Goal: Information Seeking & Learning: Find contact information

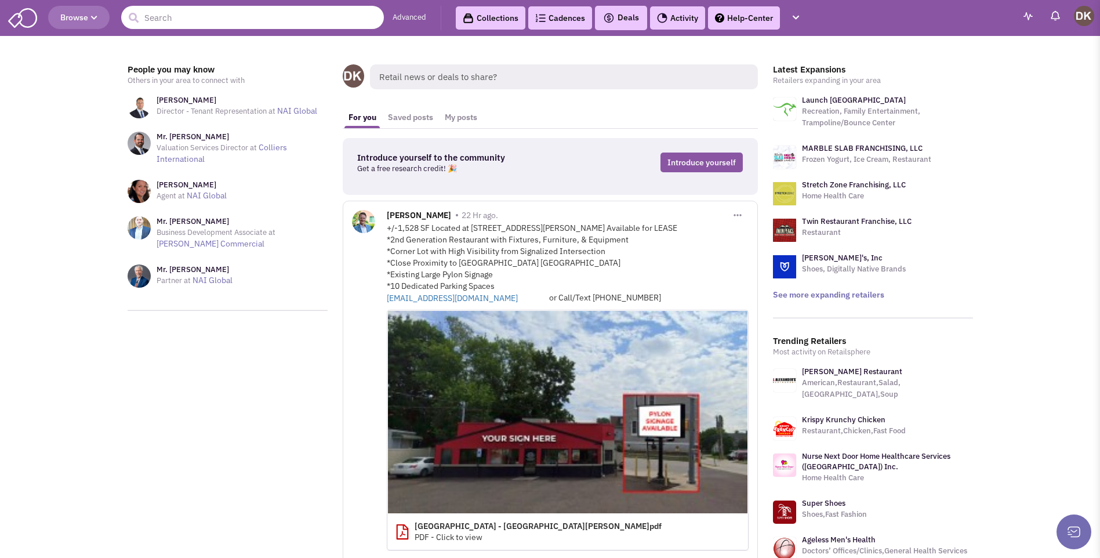
click at [222, 23] on input "text" at bounding box center [252, 17] width 263 height 23
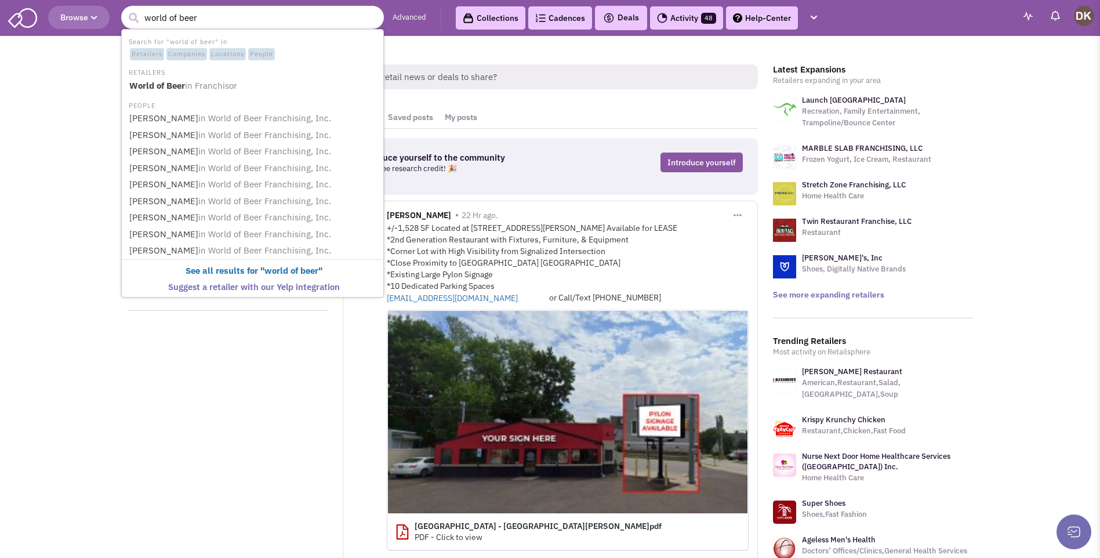
type input "world of beer"
click at [125, 9] on button "submit" at bounding box center [133, 17] width 17 height 17
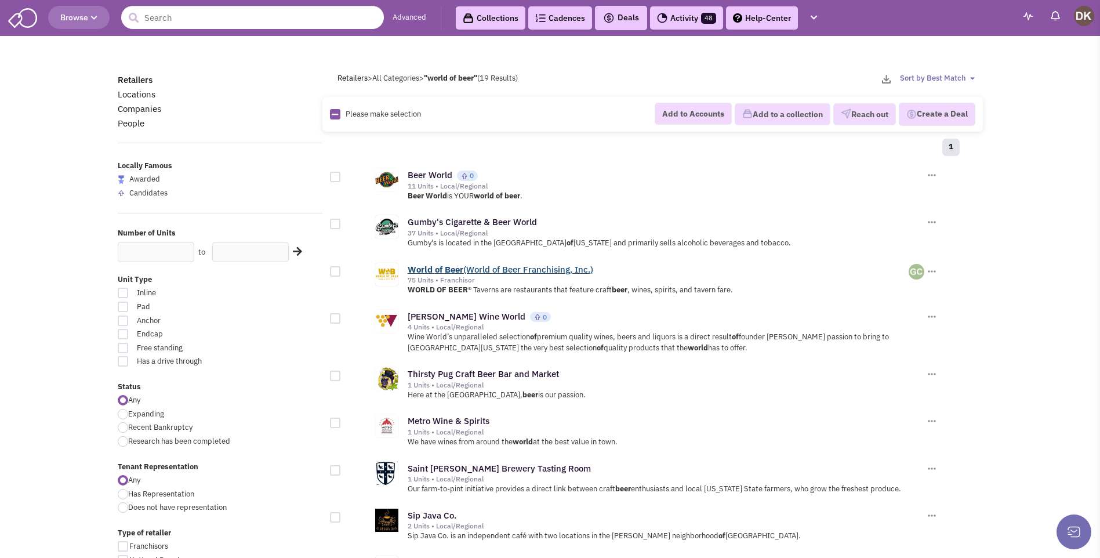
click at [442, 272] on link "World of Beer (World of Beer Franchising, Inc.)" at bounding box center [499, 269] width 185 height 11
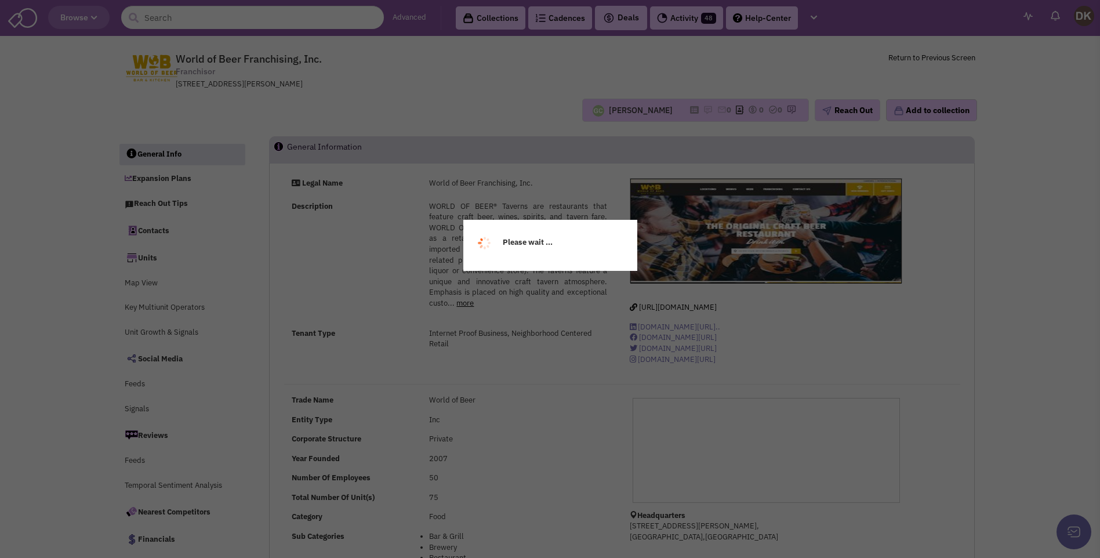
select select
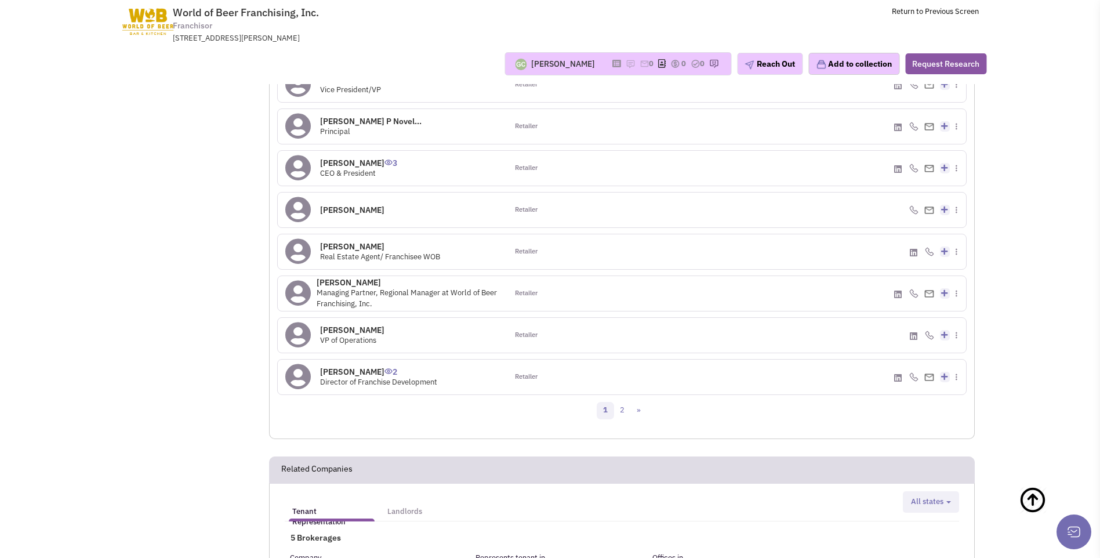
scroll to position [1044, 0]
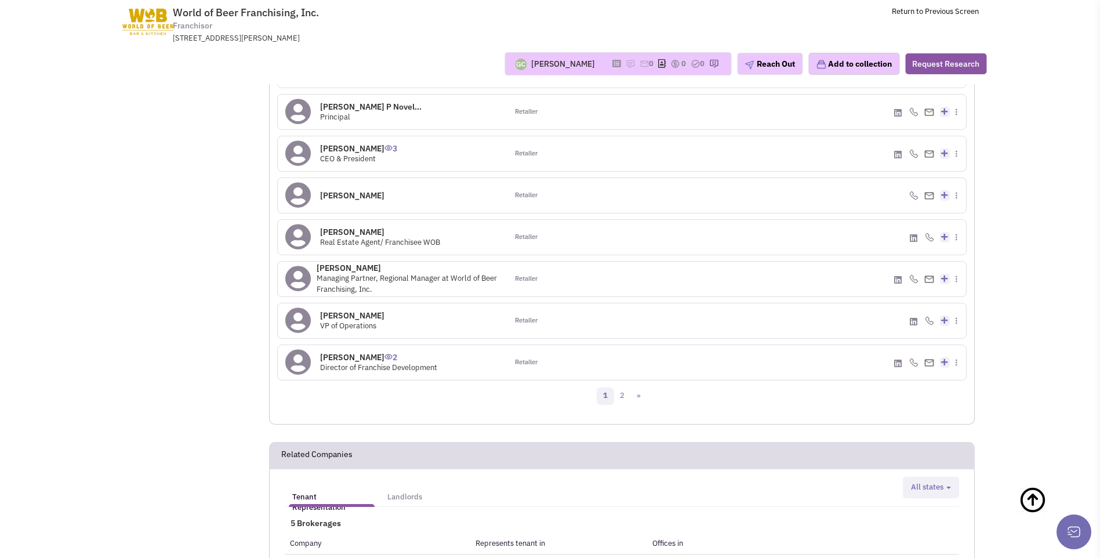
click at [303, 282] on icon at bounding box center [298, 278] width 26 height 26
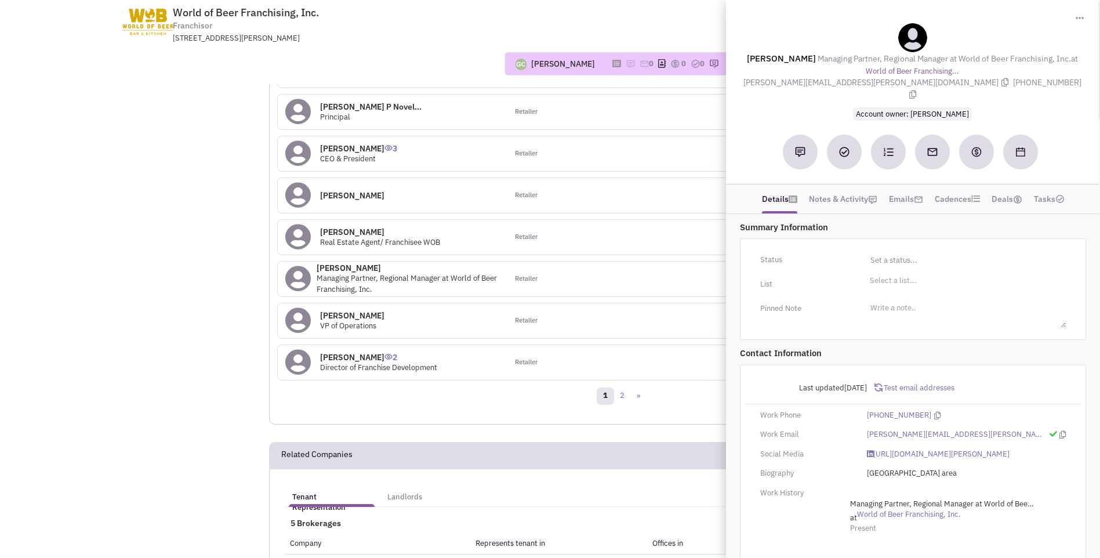
drag, startPoint x: 753, startPoint y: 59, endPoint x: 787, endPoint y: 78, distance: 38.7
click at [787, 78] on div "Jeff McGrath Managing Partner, Regional Manager at World of Beer Franchising, I…" at bounding box center [911, 71] width 361 height 97
drag, startPoint x: 787, startPoint y: 78, endPoint x: 781, endPoint y: 57, distance: 21.7
copy div "Jeff McGrath Managing Partner, Regional Manager at World of Beer Franchising, I…"
click at [559, 65] on div "[PERSON_NAME]" at bounding box center [563, 64] width 64 height 12
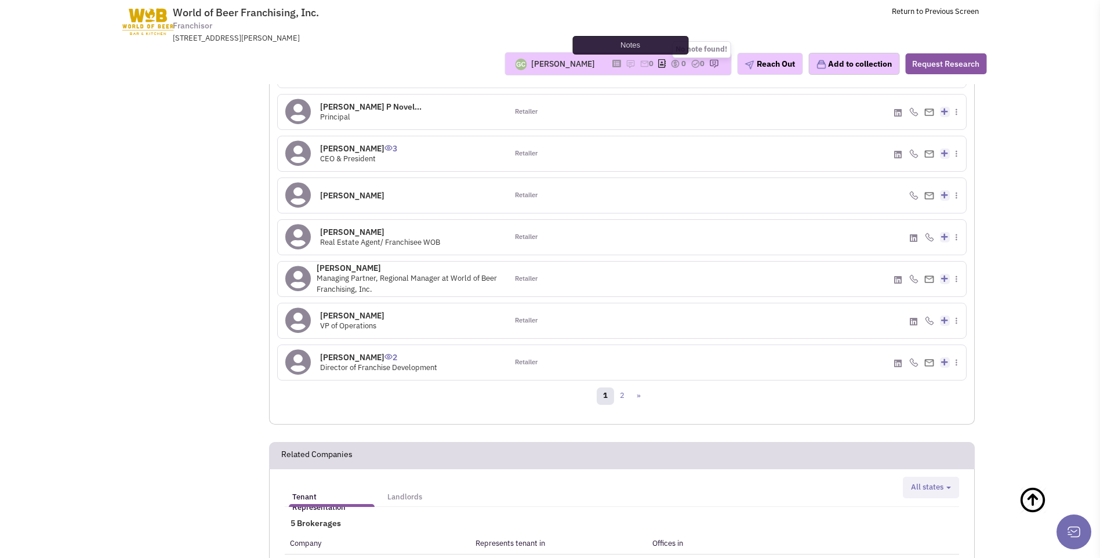
click at [625, 64] on img at bounding box center [629, 63] width 9 height 9
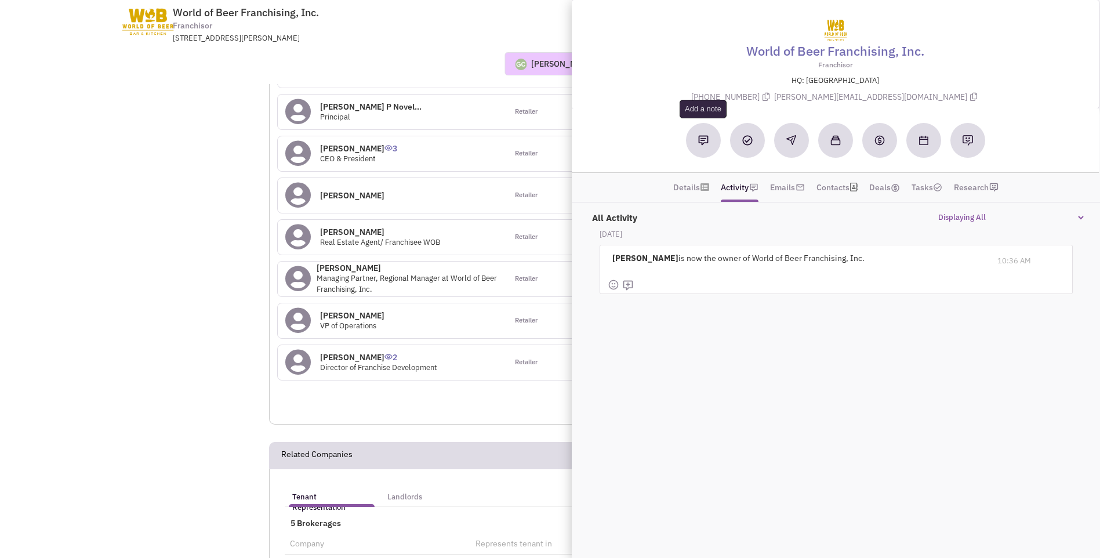
click at [704, 145] on button at bounding box center [703, 140] width 35 height 35
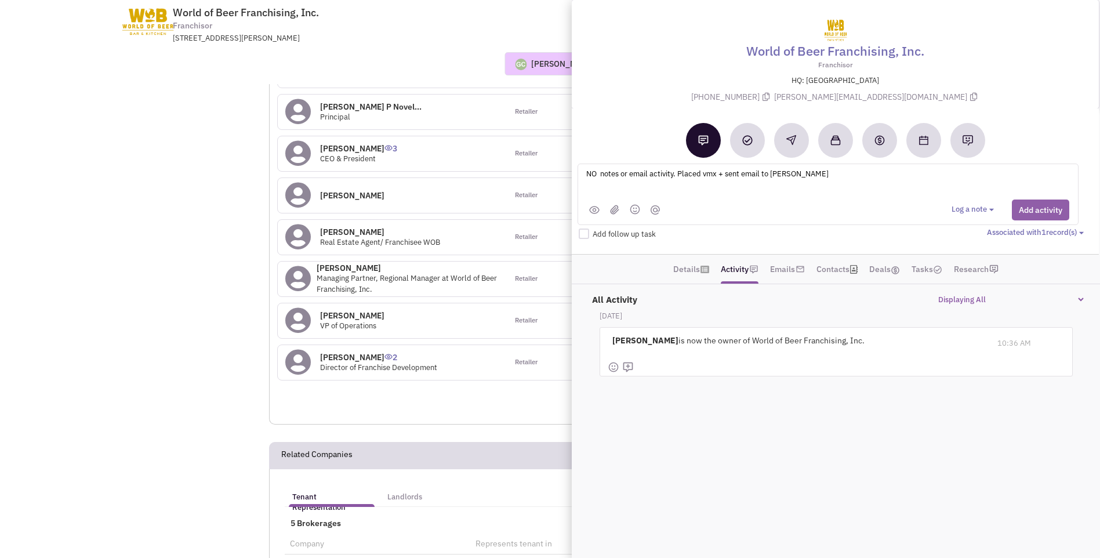
type textarea "NO notes or email activity. Placed vmx + sent email to Jeff McGrath"
click at [1043, 210] on button "Add activity" at bounding box center [1039, 209] width 57 height 21
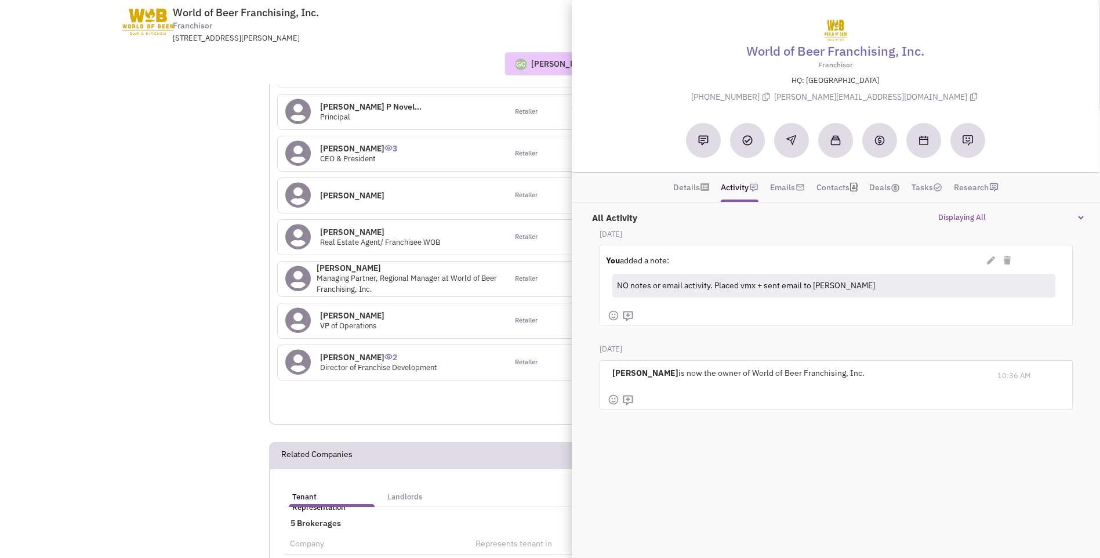
click at [432, 119] on div "Mr. Benjamin P Novel... 0 Principal" at bounding box center [393, 111] width 230 height 35
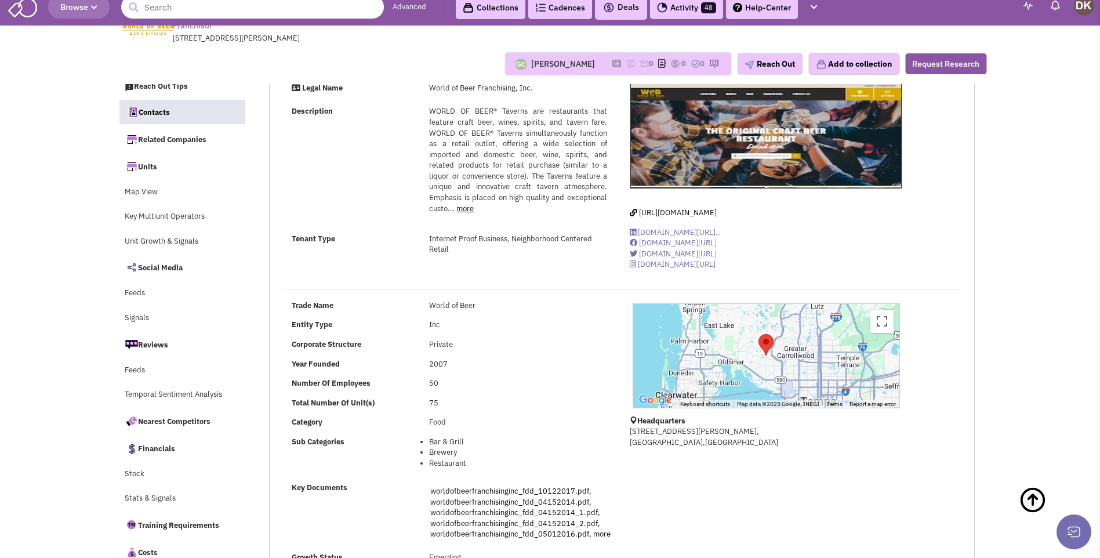
scroll to position [0, 0]
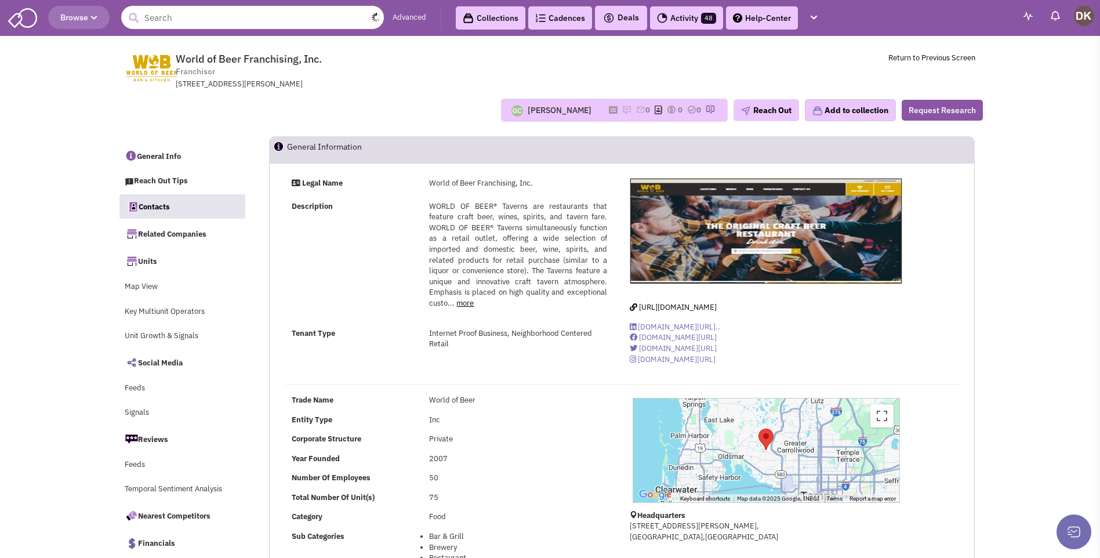
click at [260, 26] on input "text" at bounding box center [252, 17] width 263 height 23
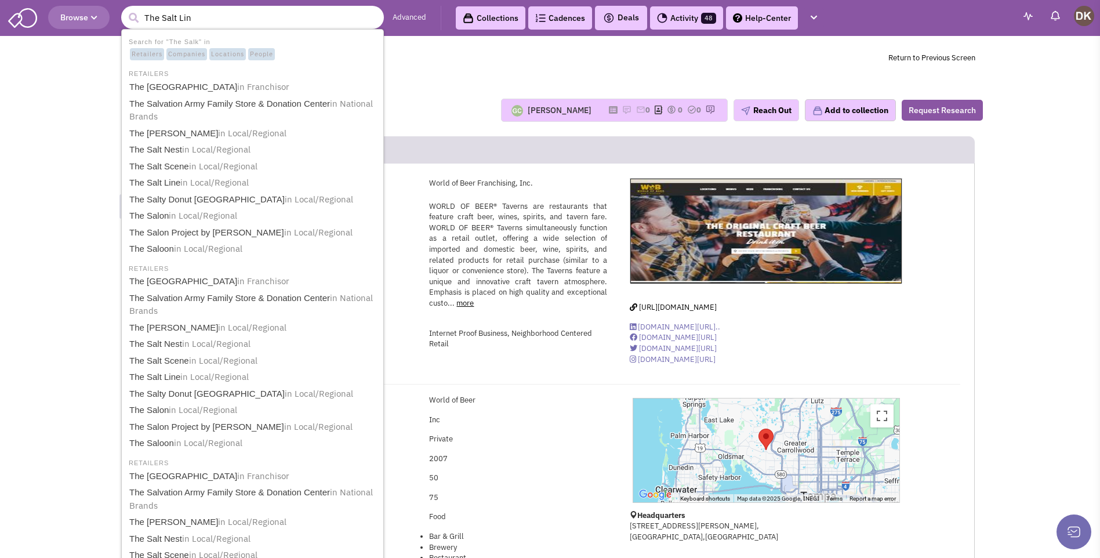
type input "The Salt Line"
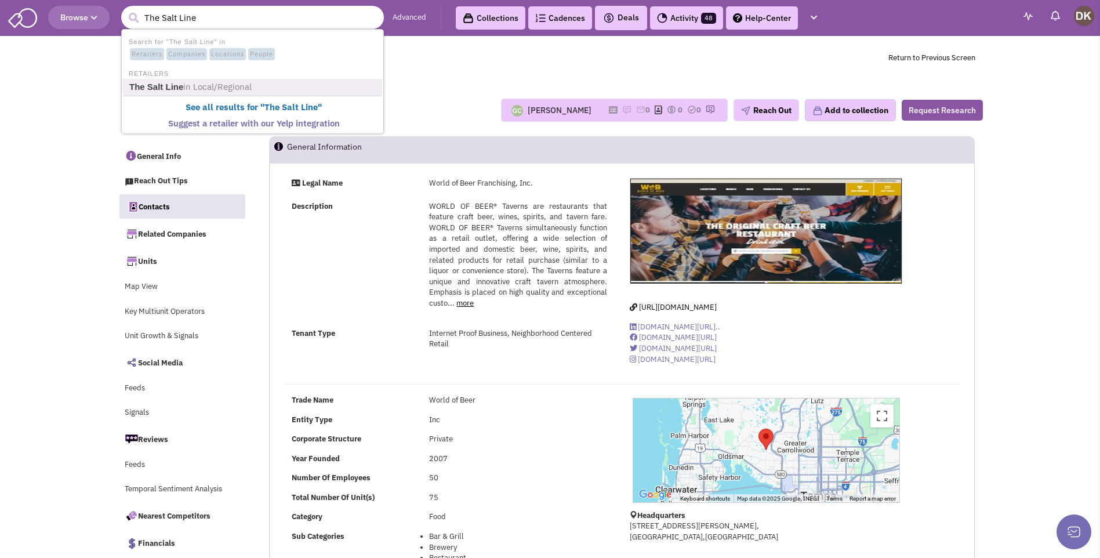
click at [185, 82] on span "in Local/Regional" at bounding box center [217, 86] width 68 height 11
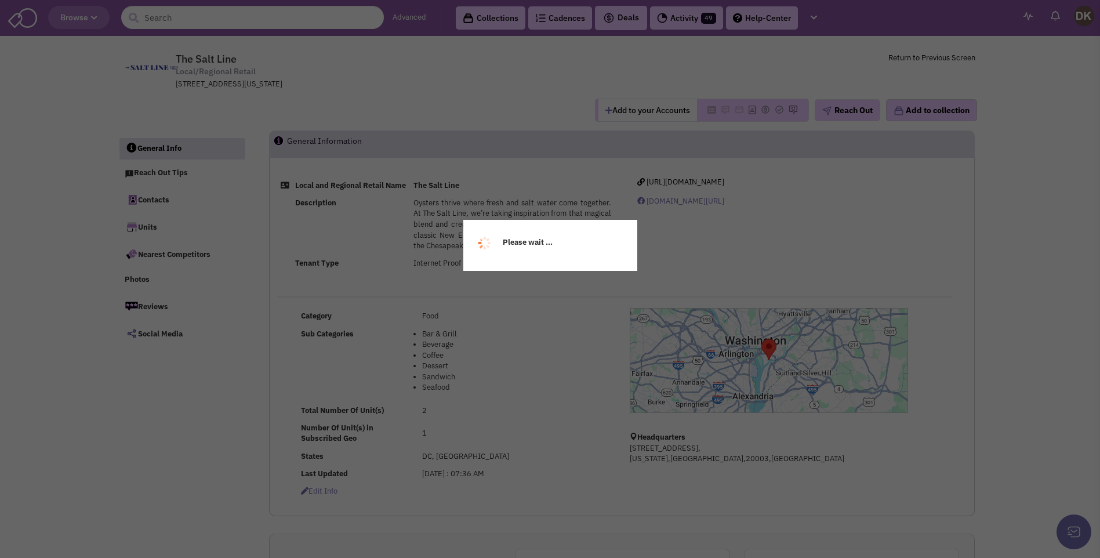
select select
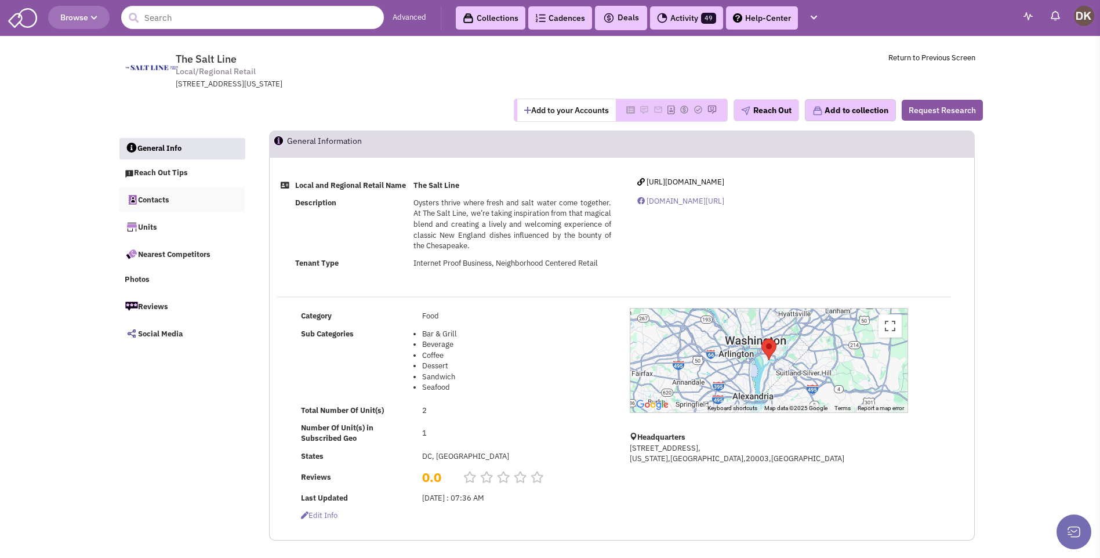
click at [154, 202] on link "Contacts" at bounding box center [182, 199] width 126 height 24
click at [690, 184] on span "https://www.thesaltline.com/" at bounding box center [685, 182] width 78 height 10
click at [547, 113] on button "Add to your Accounts" at bounding box center [566, 110] width 99 height 22
click at [200, 20] on input "text" at bounding box center [252, 17] width 263 height 23
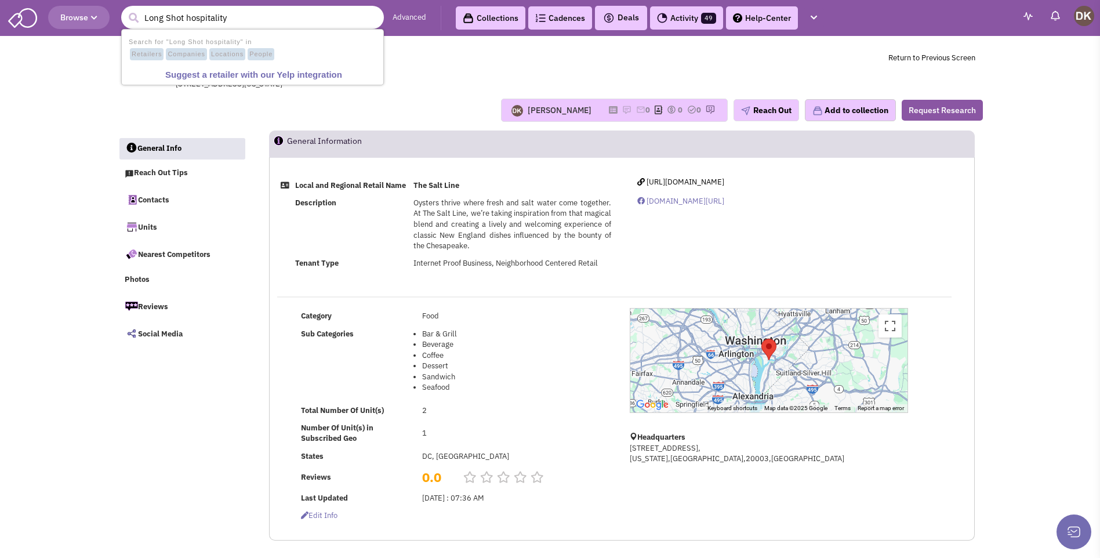
type input "Long Shot hospitality"
click at [125, 9] on button "submit" at bounding box center [133, 17] width 17 height 17
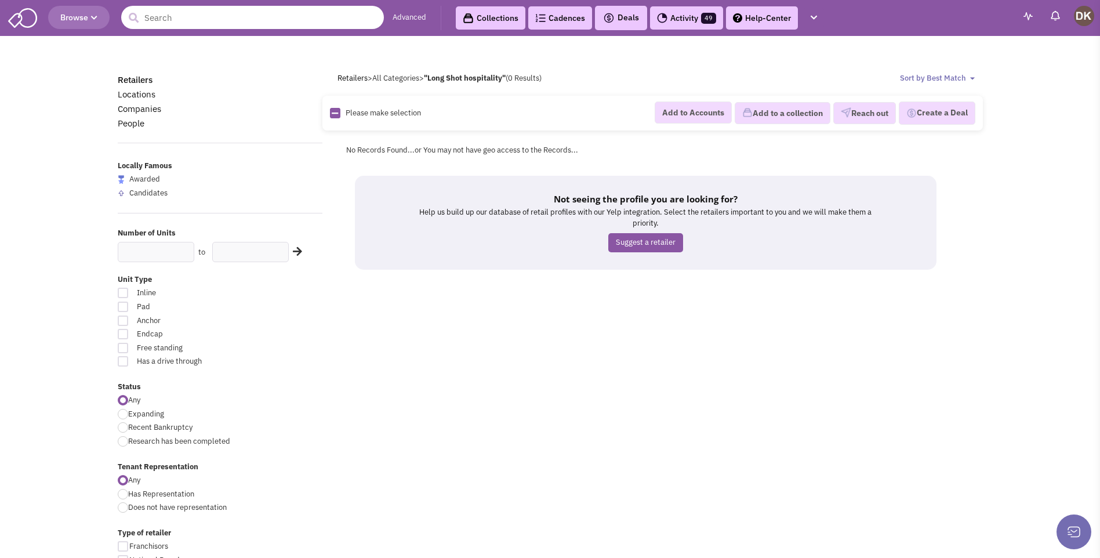
click at [256, 24] on input "text" at bounding box center [252, 17] width 263 height 23
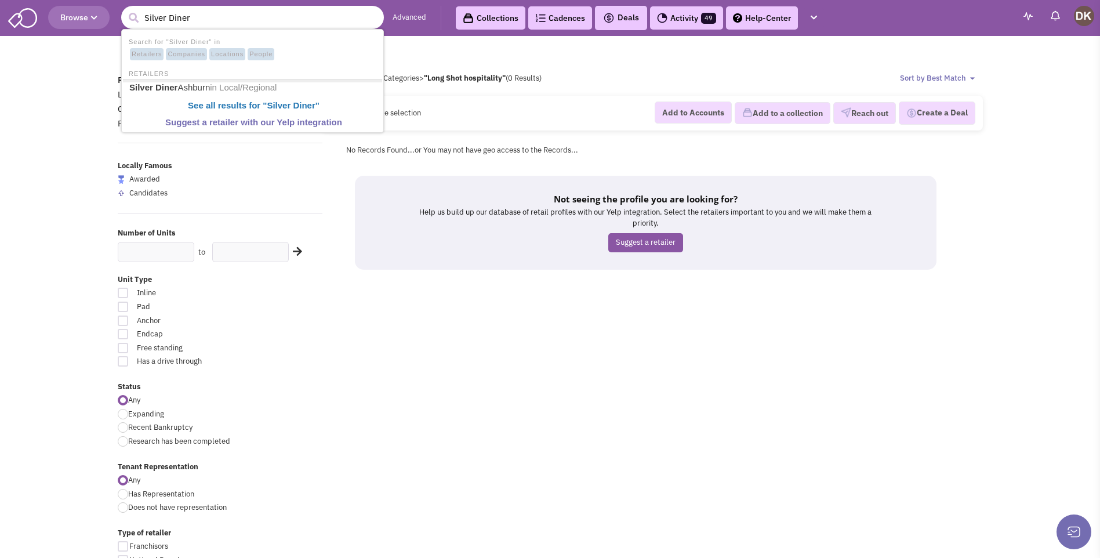
type input "Silver Diner"
click at [125, 9] on button "submit" at bounding box center [133, 17] width 17 height 17
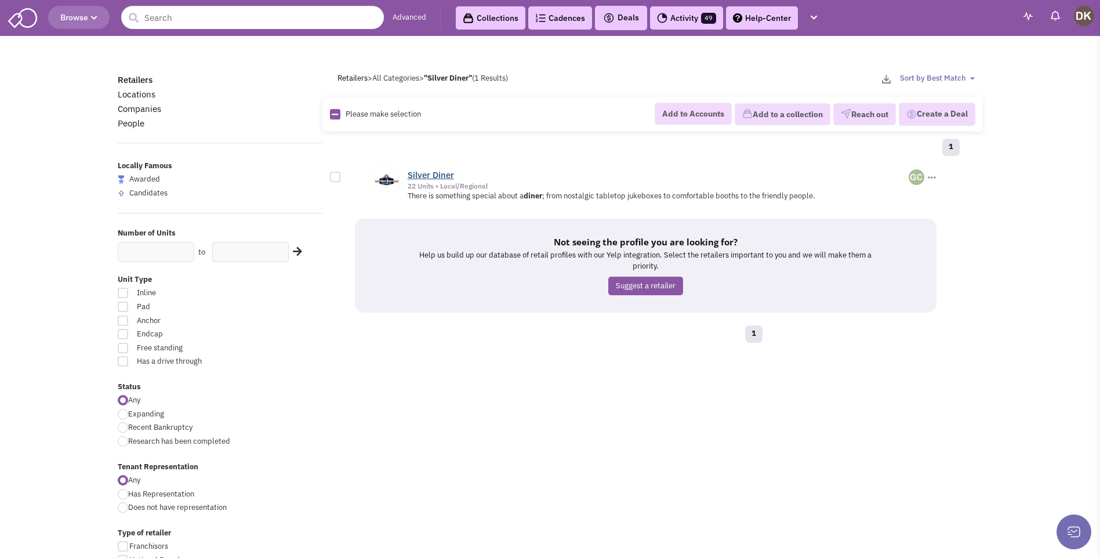
click at [429, 176] on link "Silver Diner" at bounding box center [430, 174] width 46 height 11
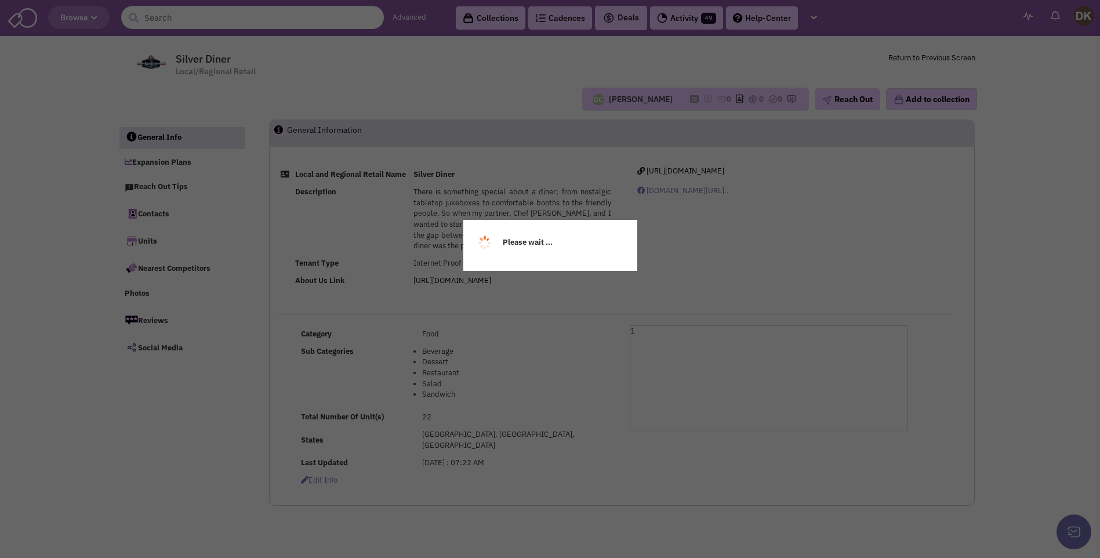
select select
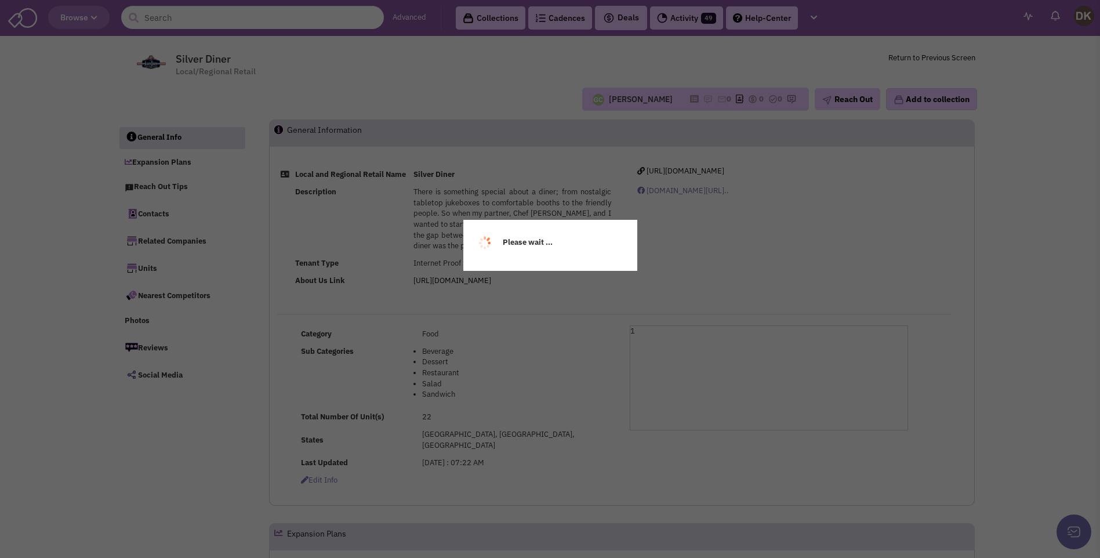
select select
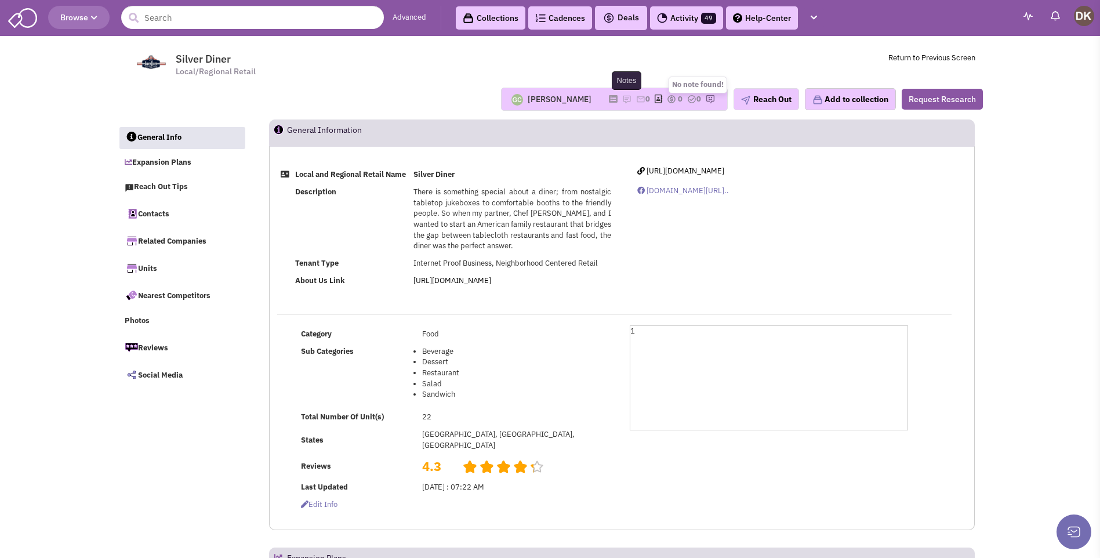
click at [622, 99] on img at bounding box center [626, 98] width 9 height 9
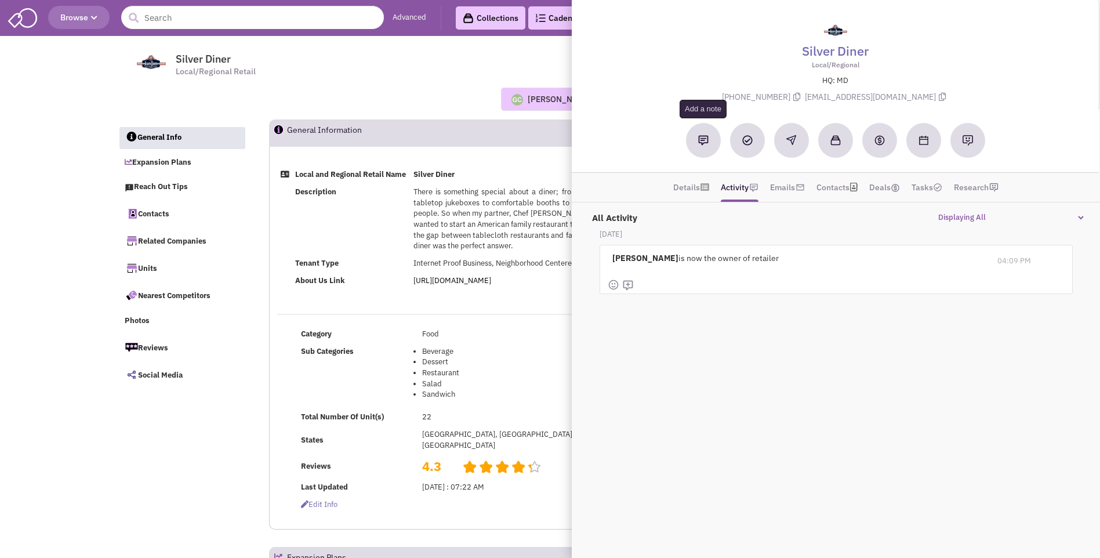
click at [702, 145] on button at bounding box center [703, 140] width 35 height 35
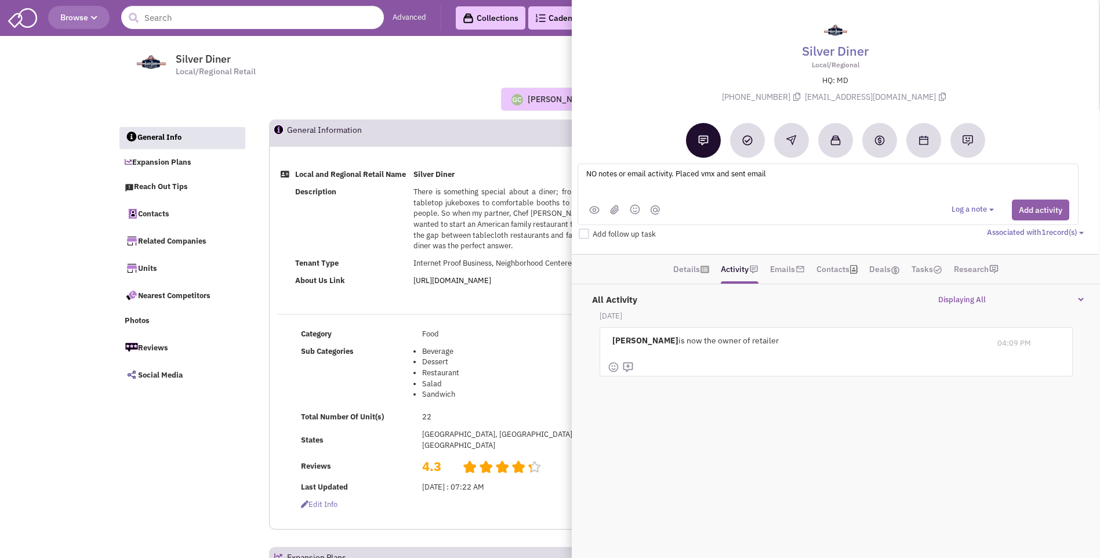
type textarea "NO notes or email activity. Placed vmx and sent email"
click at [1026, 213] on button "Add activity" at bounding box center [1039, 209] width 57 height 21
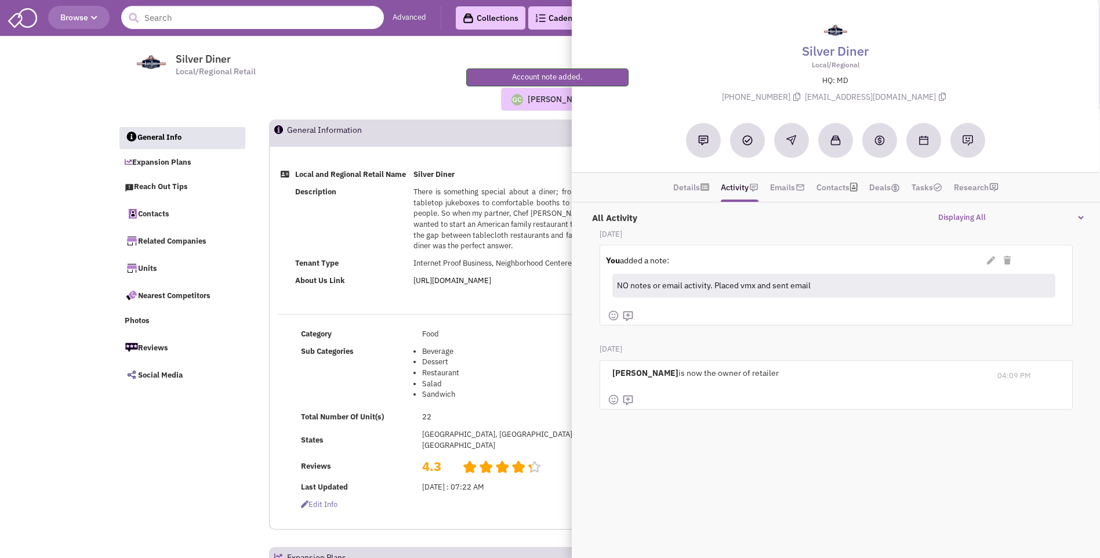
click at [469, 183] on td "Silver Diner" at bounding box center [512, 174] width 205 height 17
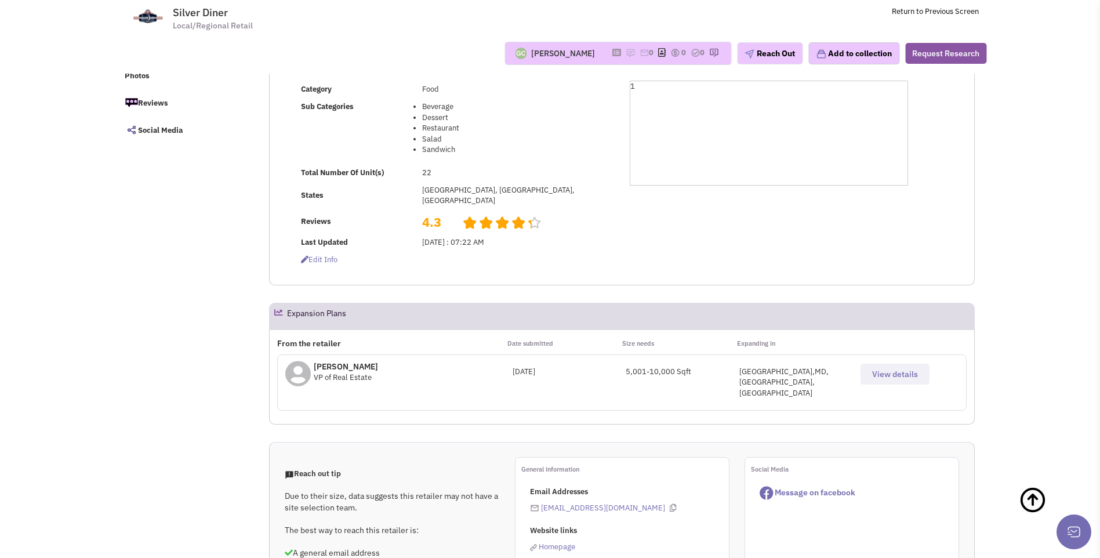
scroll to position [174, 0]
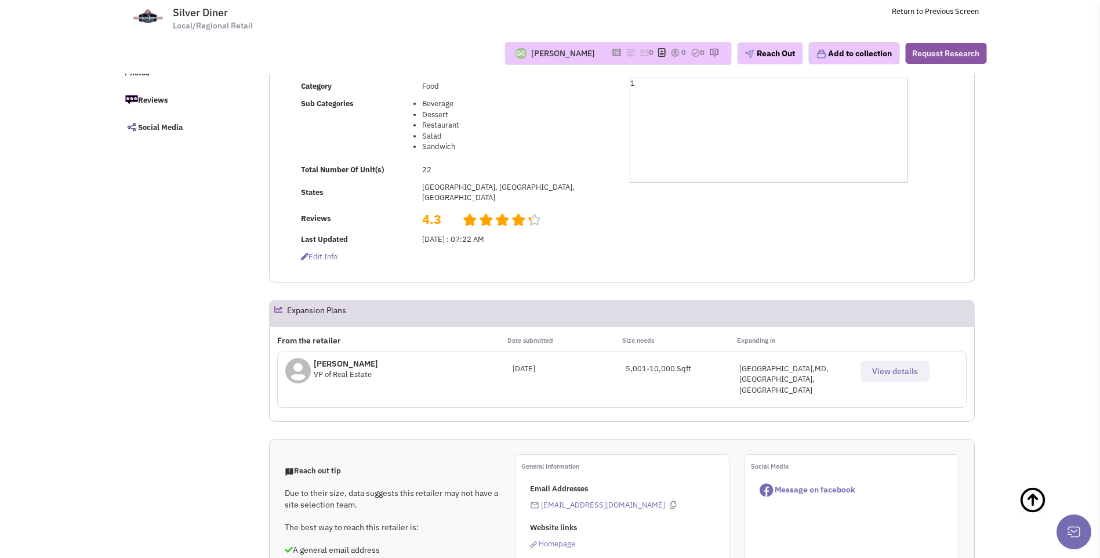
click at [878, 370] on span "View details" at bounding box center [895, 371] width 46 height 10
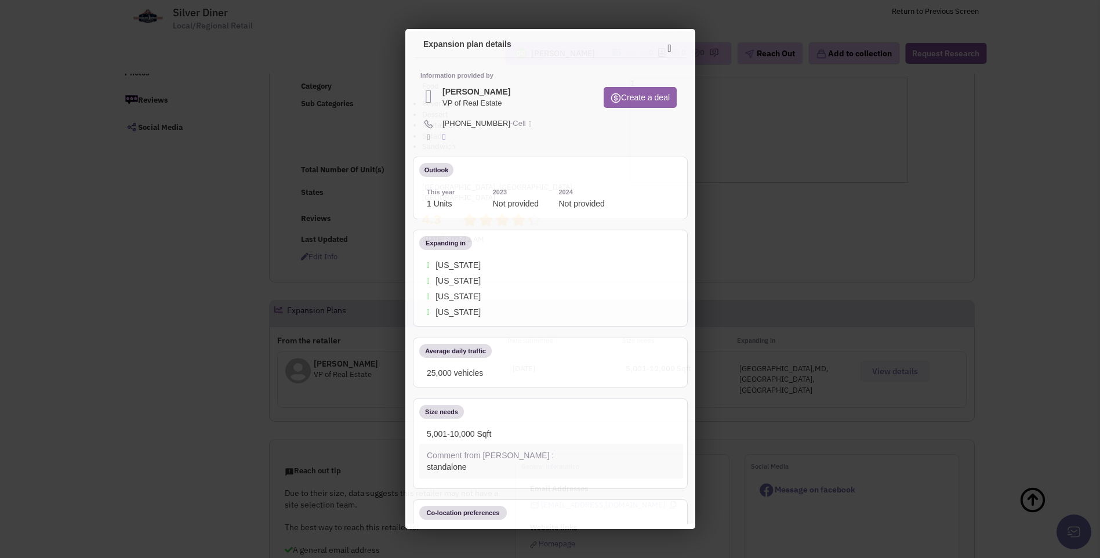
scroll to position [0, 0]
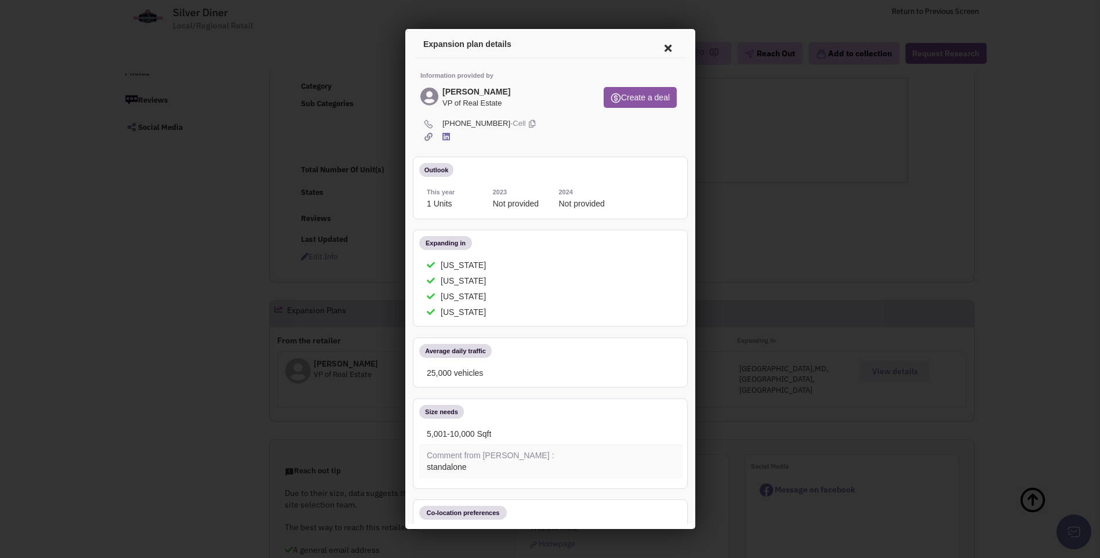
click at [656, 49] on icon at bounding box center [665, 46] width 24 height 28
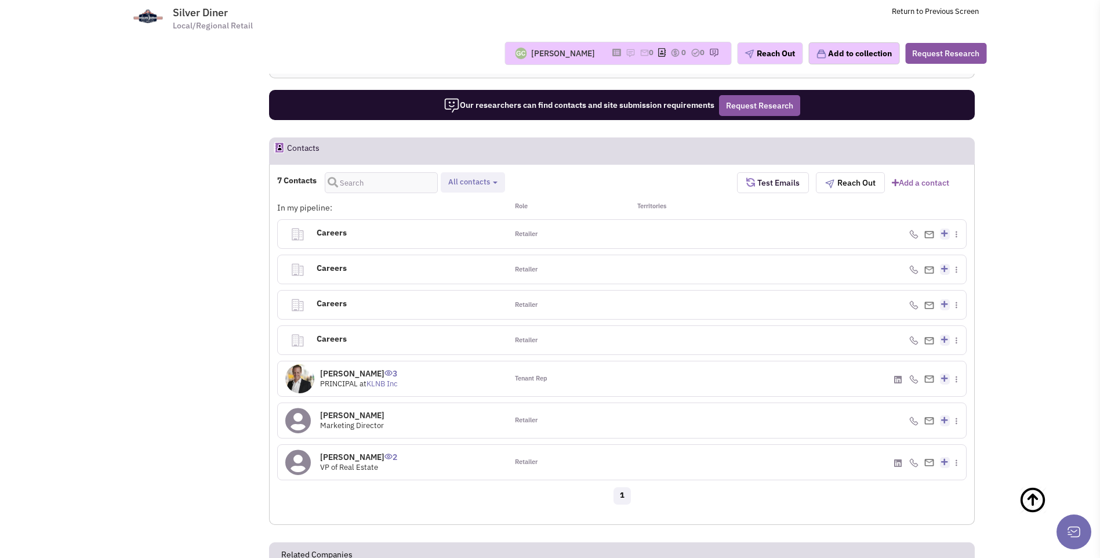
scroll to position [753, 0]
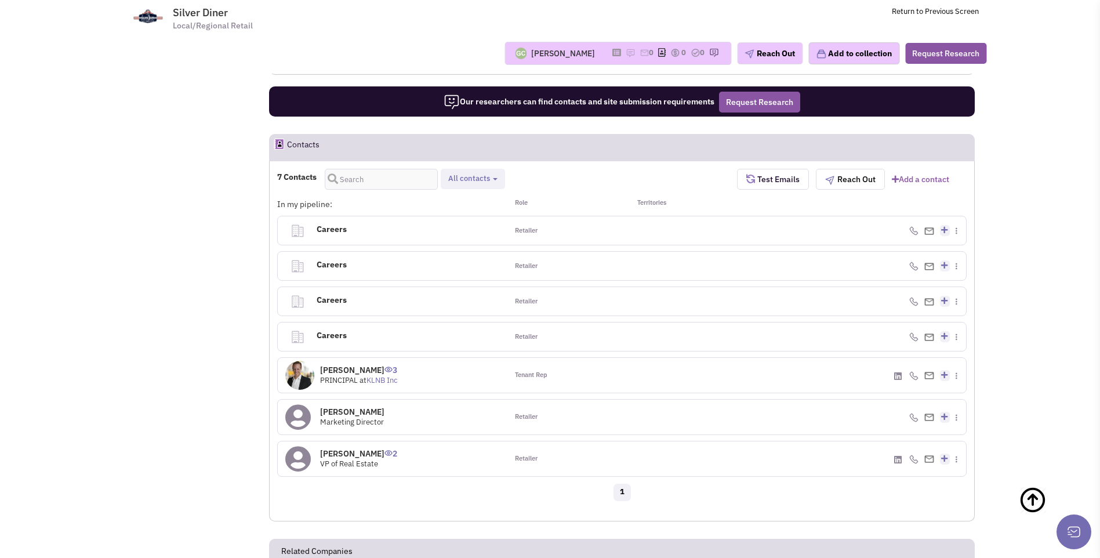
click at [305, 446] on icon at bounding box center [298, 459] width 26 height 26
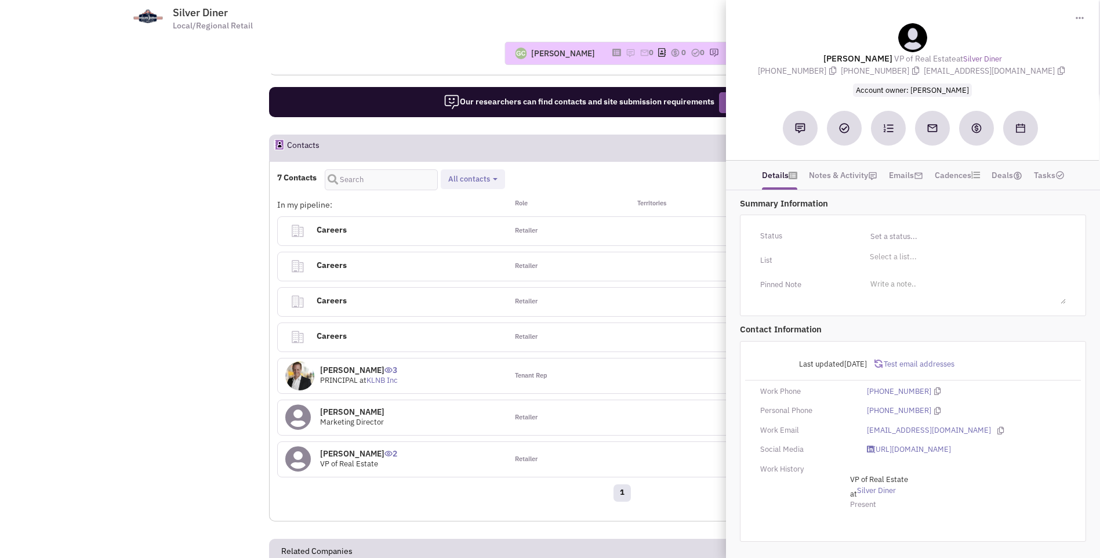
drag, startPoint x: 828, startPoint y: 53, endPoint x: 1044, endPoint y: 70, distance: 216.8
click at [1044, 70] on div "Mark Russell VP of Real Estate at Silver Diner (301) 674-7878 (866) 561-0518 mr…" at bounding box center [911, 59] width 361 height 73
copy div "Mark Russell VP of Real Estate at Silver Diner (301) 674-7878 (866) 561-0518 mr…"
click at [798, 132] on img at bounding box center [800, 128] width 10 height 10
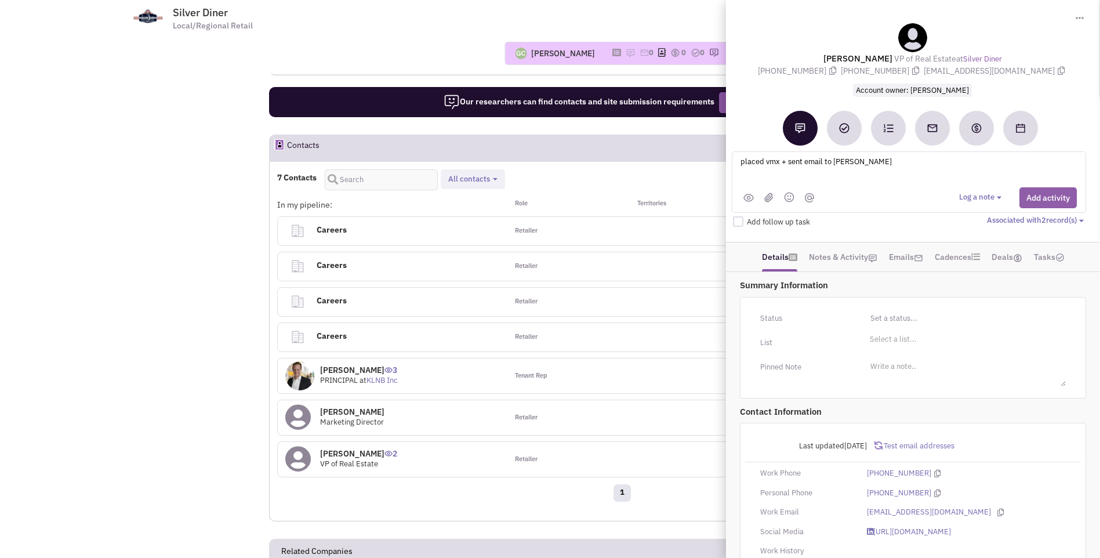
type textarea "placed vmx + sent email to Mark Russell"
click at [1032, 197] on button "Add activity" at bounding box center [1047, 197] width 57 height 21
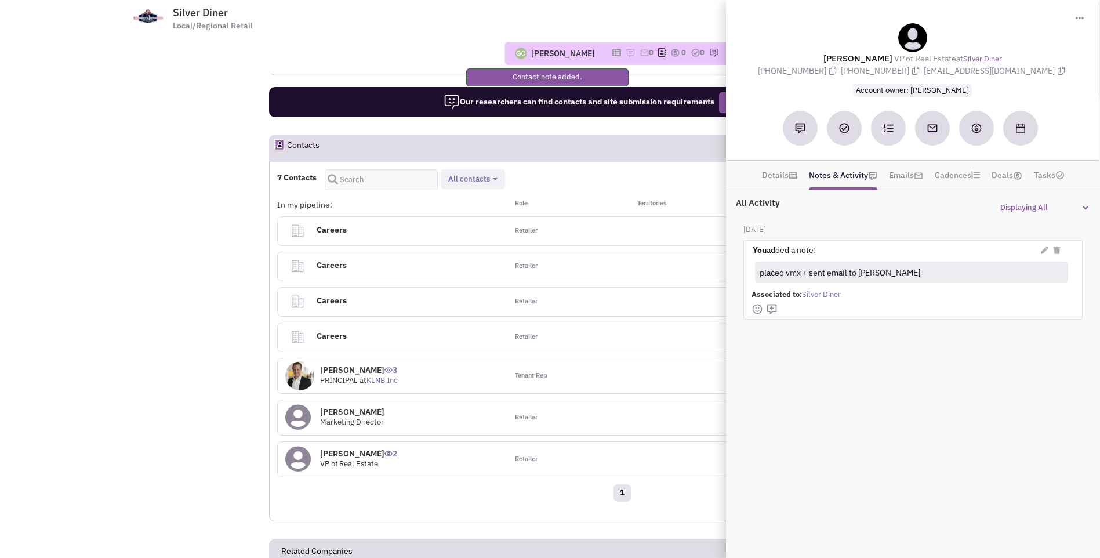
click at [589, 134] on header "Contacts Request Research" at bounding box center [621, 147] width 705 height 27
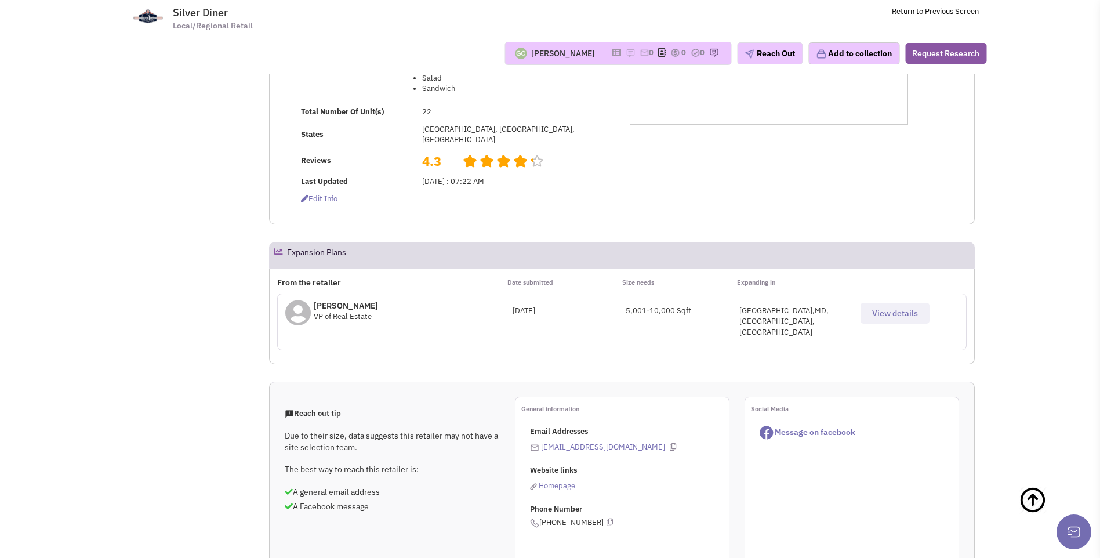
scroll to position [0, 0]
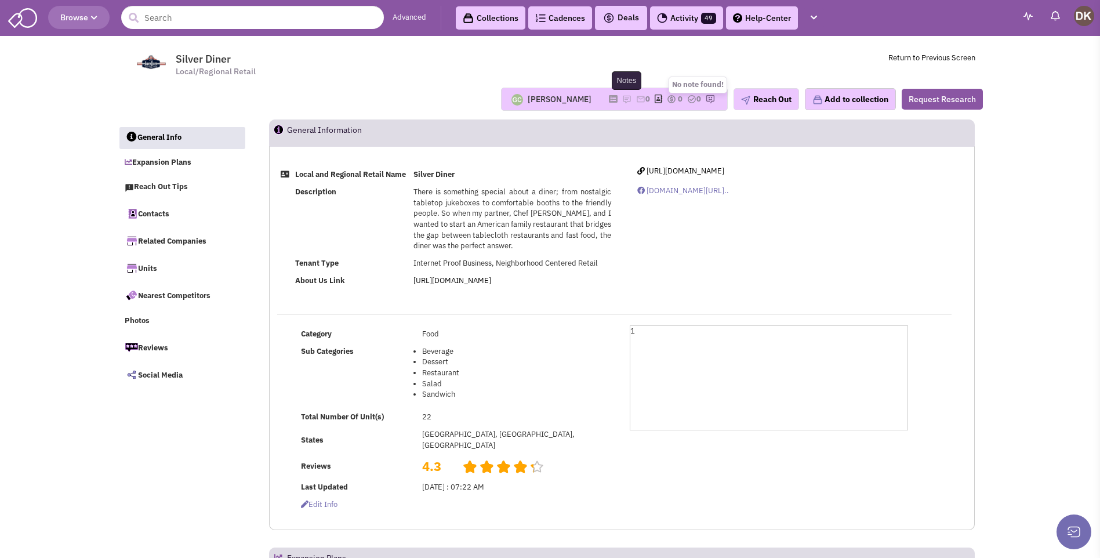
click at [622, 97] on img at bounding box center [626, 98] width 9 height 9
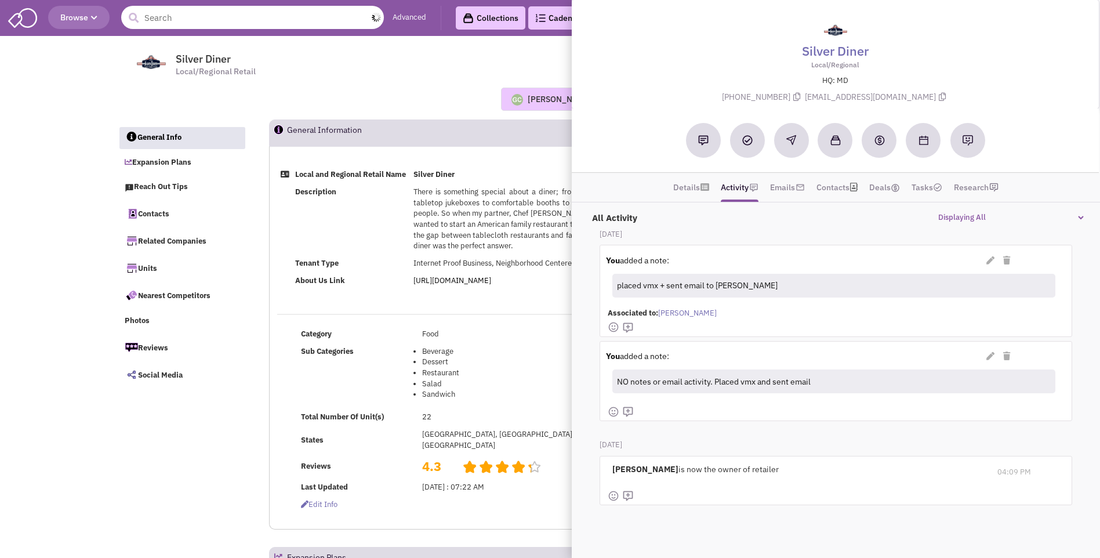
click at [183, 21] on input "text" at bounding box center [252, 17] width 263 height 23
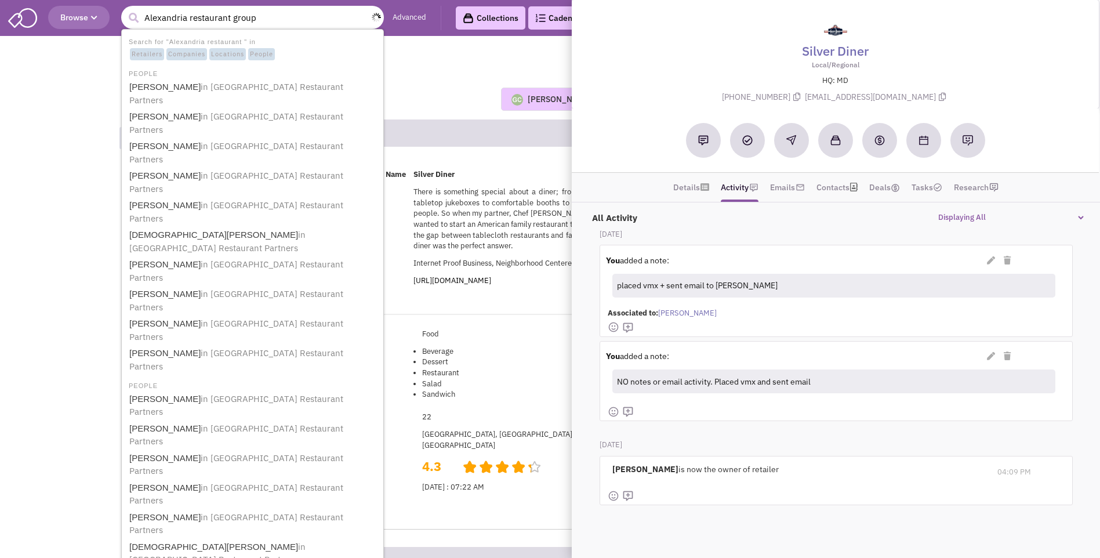
type input "Alexandria restaurant group"
click at [125, 9] on button "submit" at bounding box center [133, 17] width 17 height 17
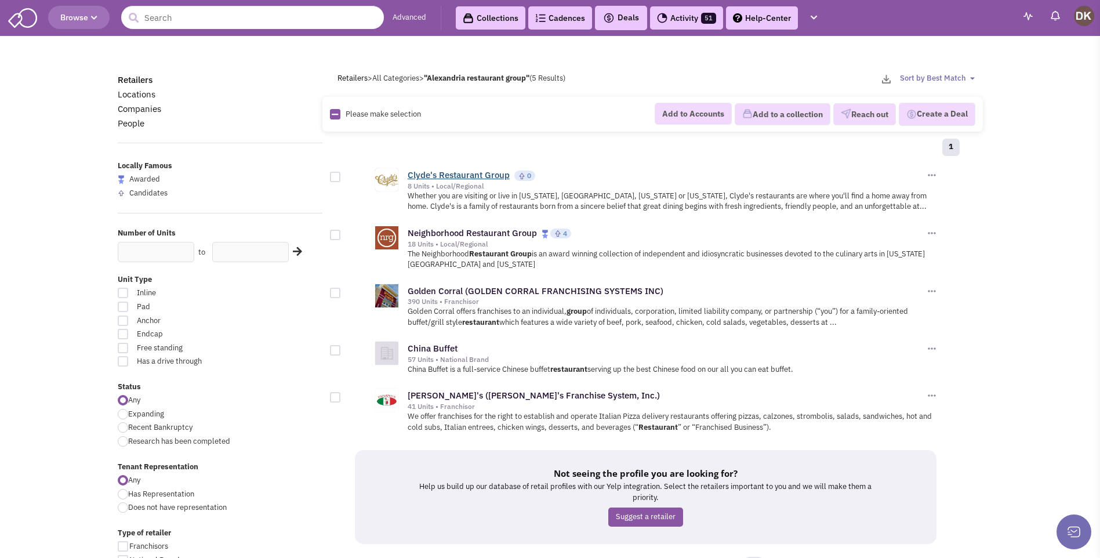
click at [441, 177] on link "Clyde's Restaurant Group" at bounding box center [458, 174] width 102 height 11
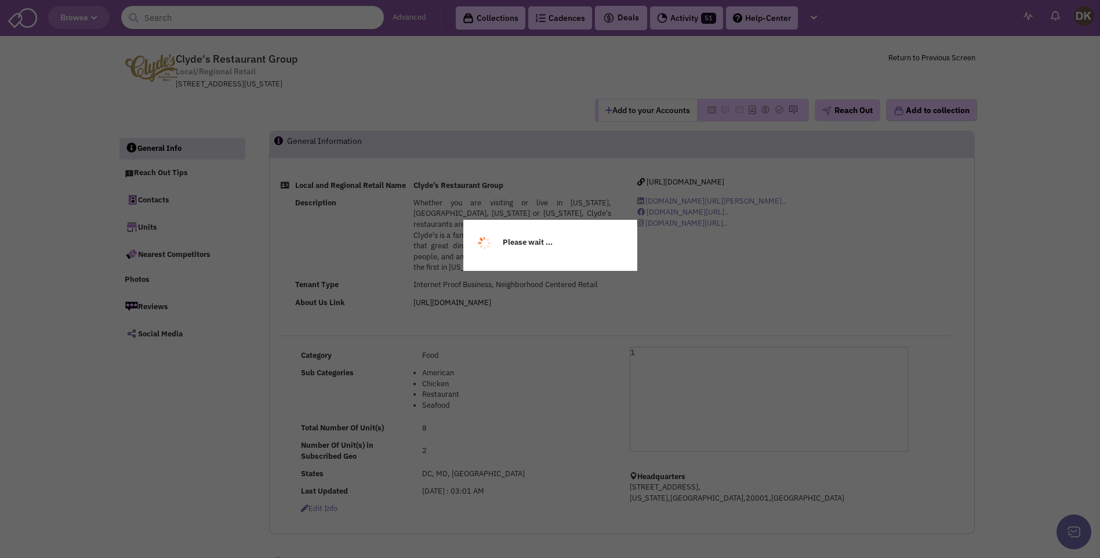
select select
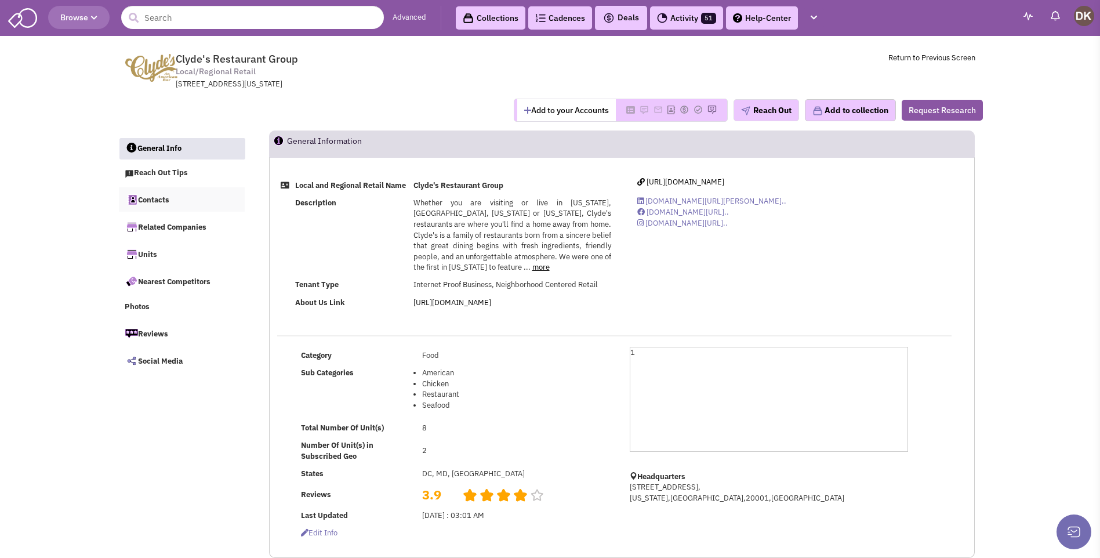
click at [159, 201] on link "Contacts" at bounding box center [182, 199] width 126 height 24
click at [476, 307] on link "https://www.clydes.com/#about" at bounding box center [452, 302] width 78 height 10
click at [542, 112] on button "Add to your Accounts" at bounding box center [566, 110] width 99 height 22
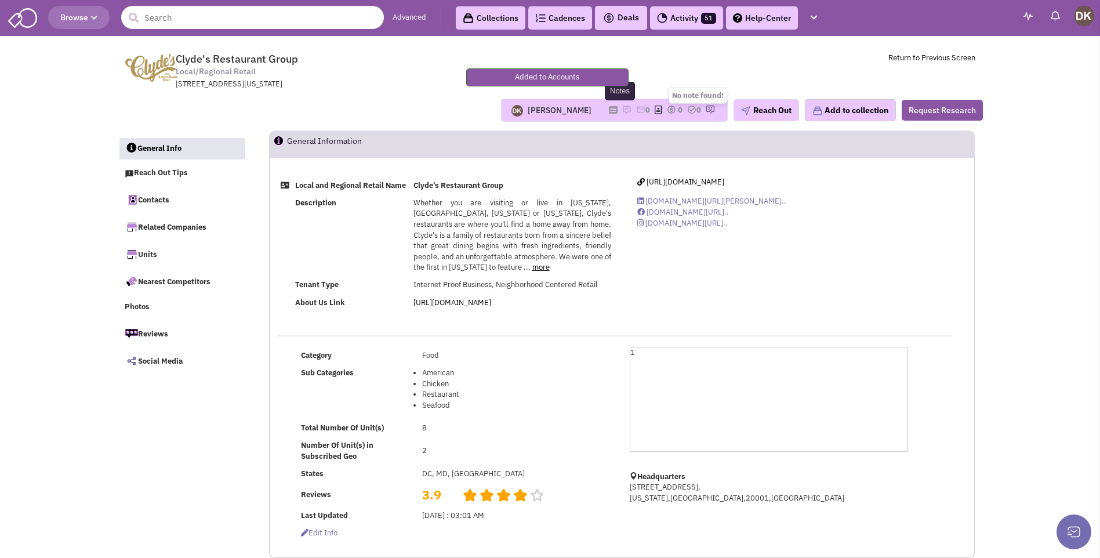
click at [622, 109] on img at bounding box center [626, 109] width 9 height 9
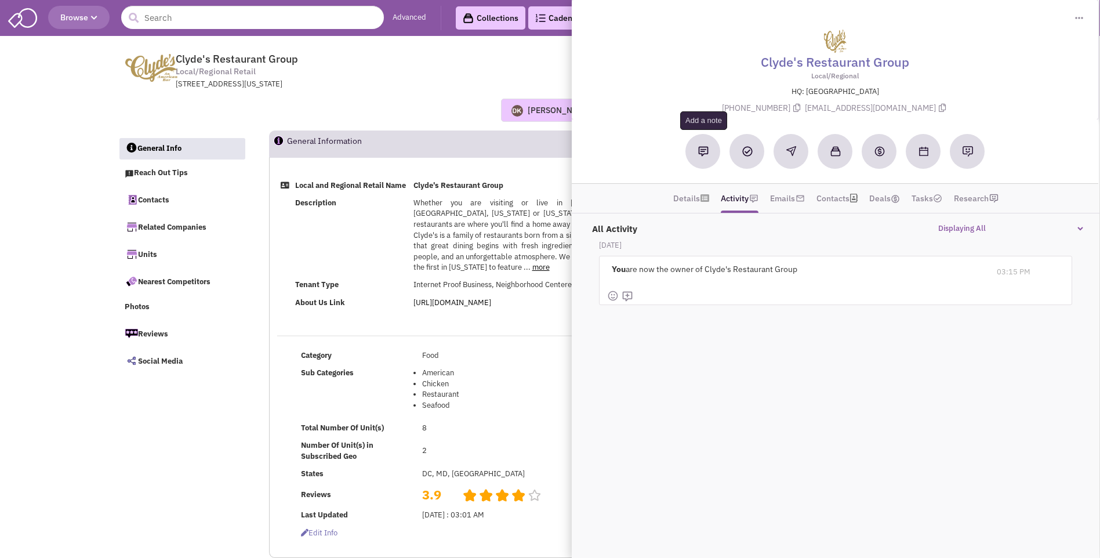
click at [703, 154] on img at bounding box center [703, 151] width 10 height 10
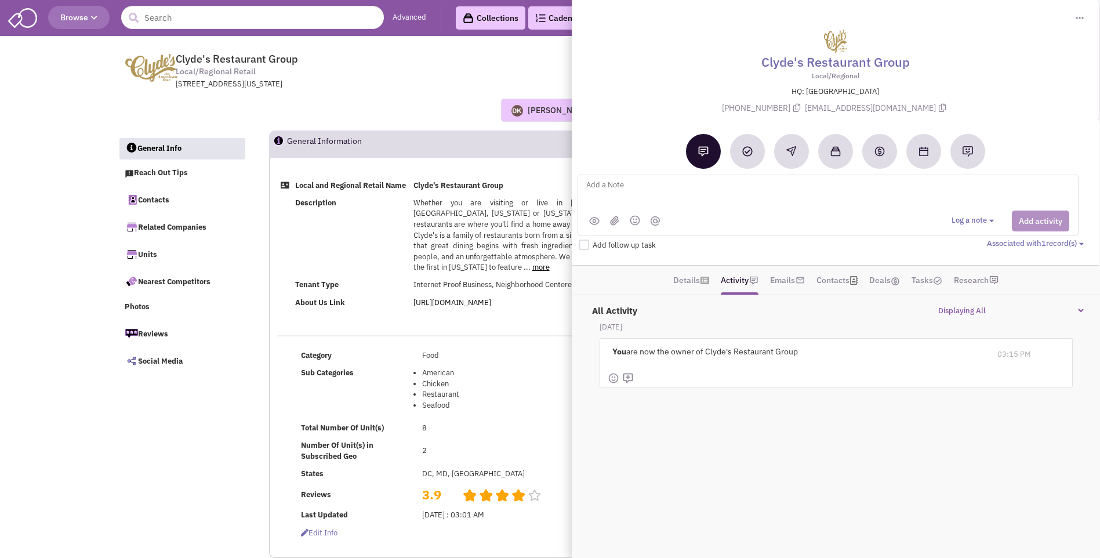
click at [621, 189] on textarea at bounding box center [728, 194] width 287 height 32
type textarea "sent email"
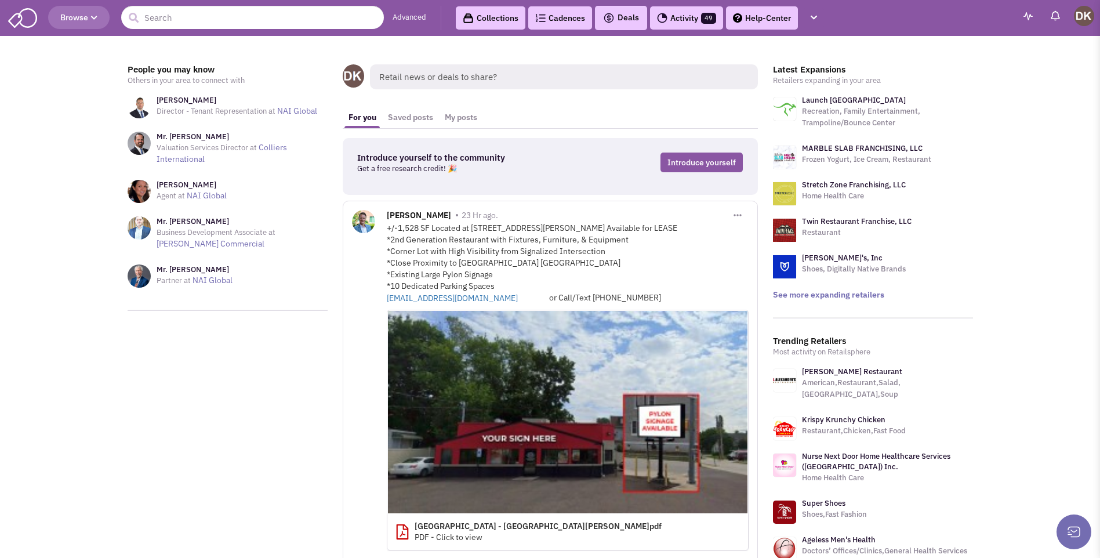
click at [94, 19] on icon "button" at bounding box center [94, 17] width 6 height 7
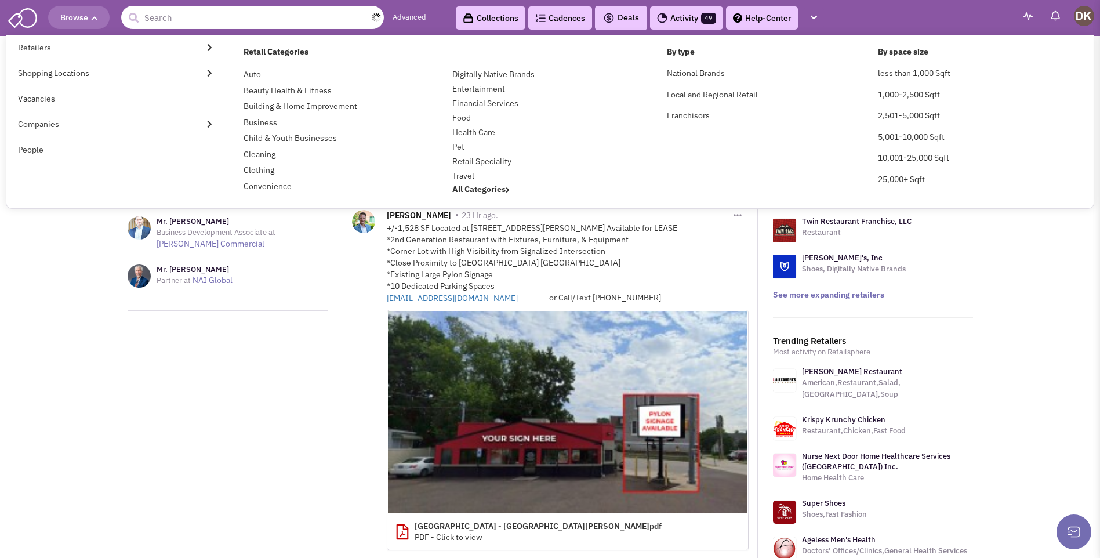
click at [183, 19] on input "text" at bounding box center [252, 17] width 263 height 23
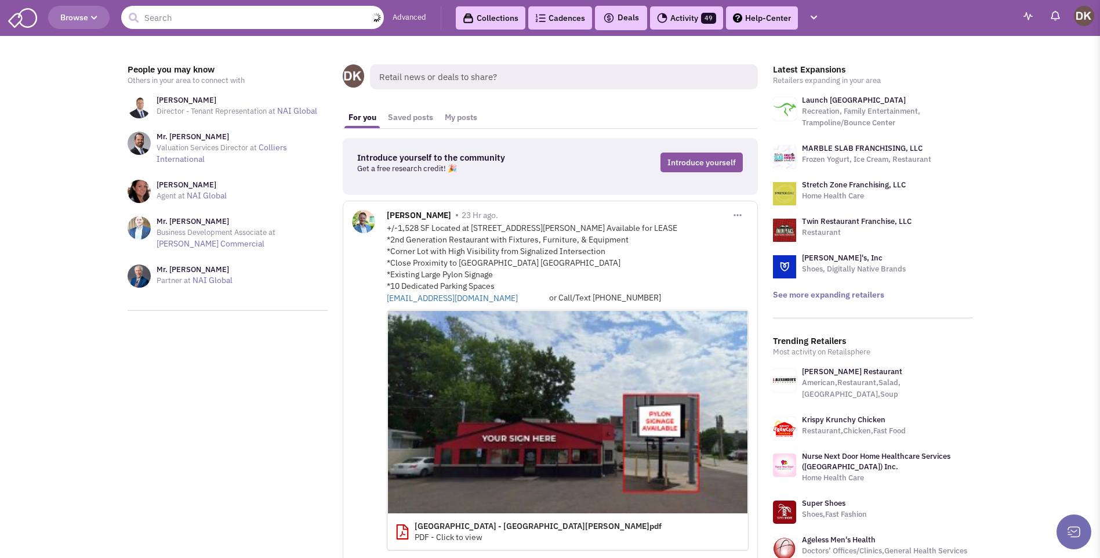
click at [190, 24] on input "text" at bounding box center [252, 17] width 263 height 23
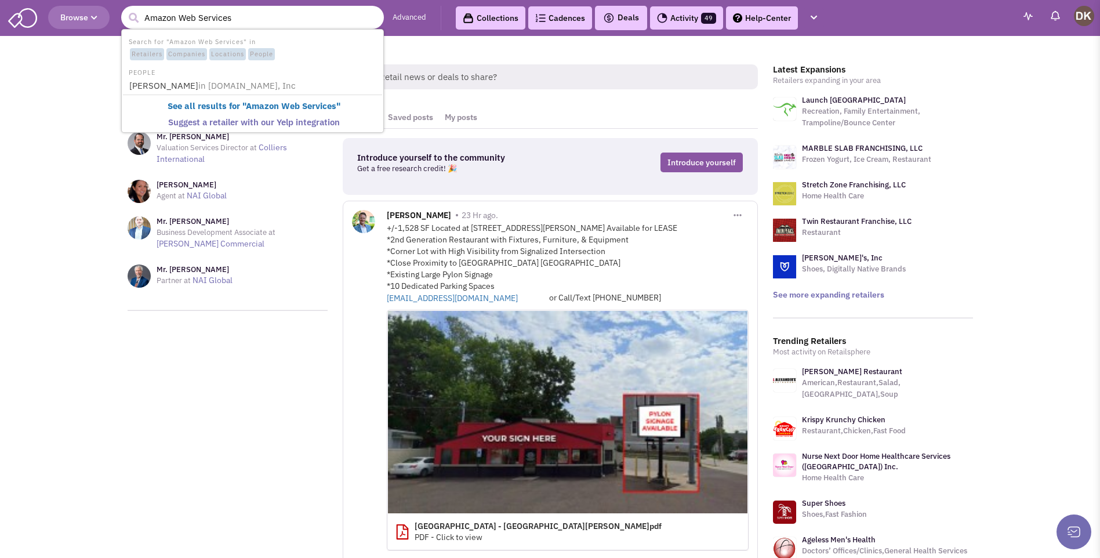
type input "Amazon Web Services"
click at [125, 9] on button "submit" at bounding box center [133, 17] width 17 height 17
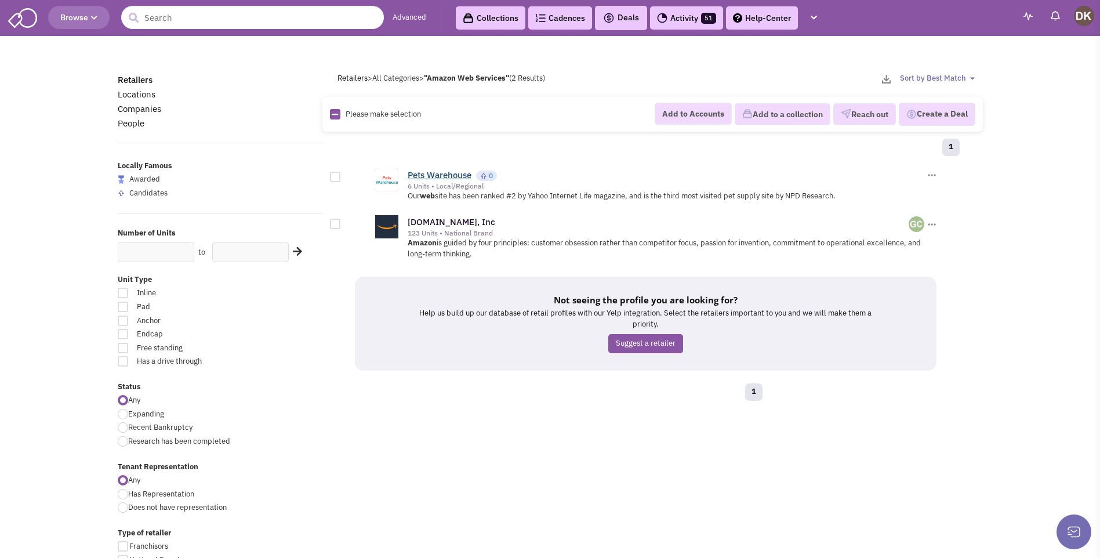
click at [433, 175] on link "Pets Warehouse" at bounding box center [439, 174] width 64 height 11
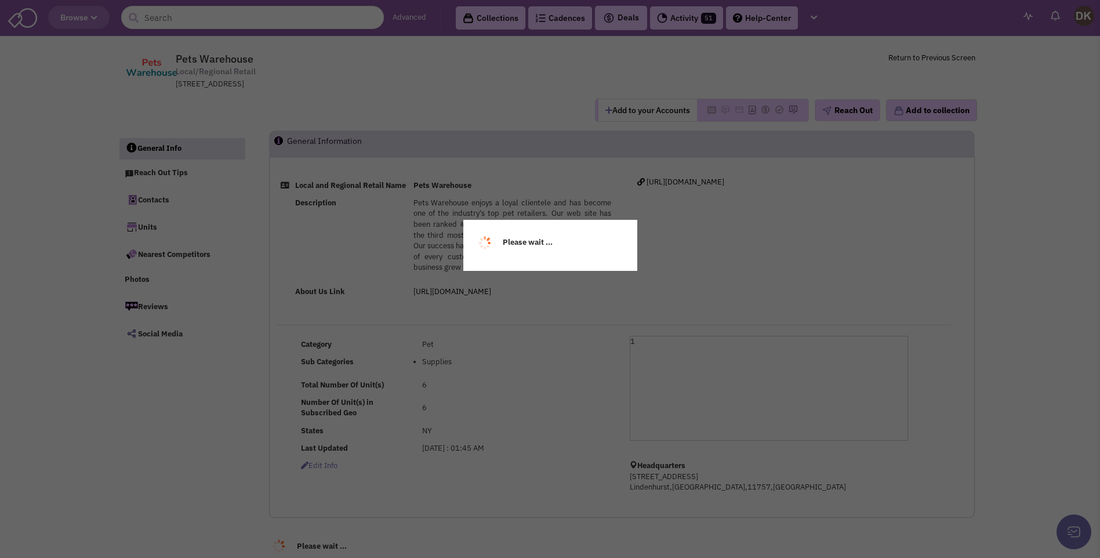
select select
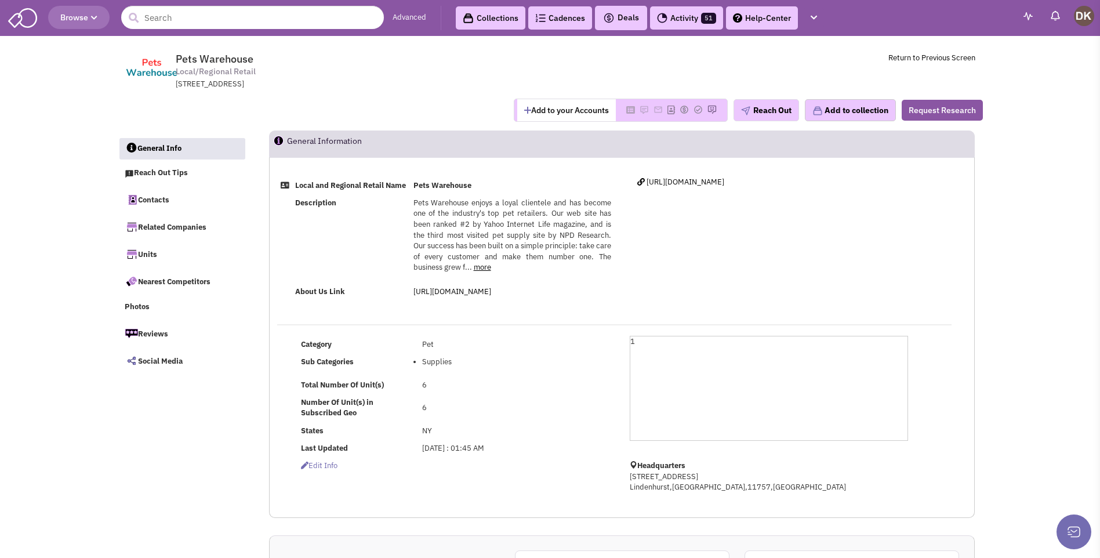
click at [551, 111] on button "Add to your Accounts" at bounding box center [566, 110] width 99 height 22
click at [154, 202] on link "Contacts" at bounding box center [182, 199] width 126 height 24
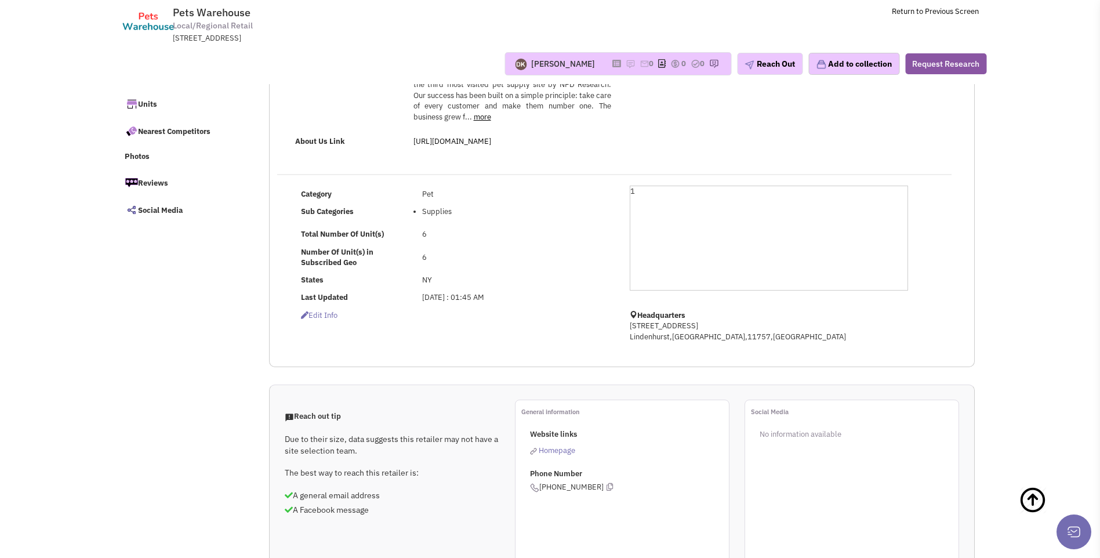
scroll to position [41, 0]
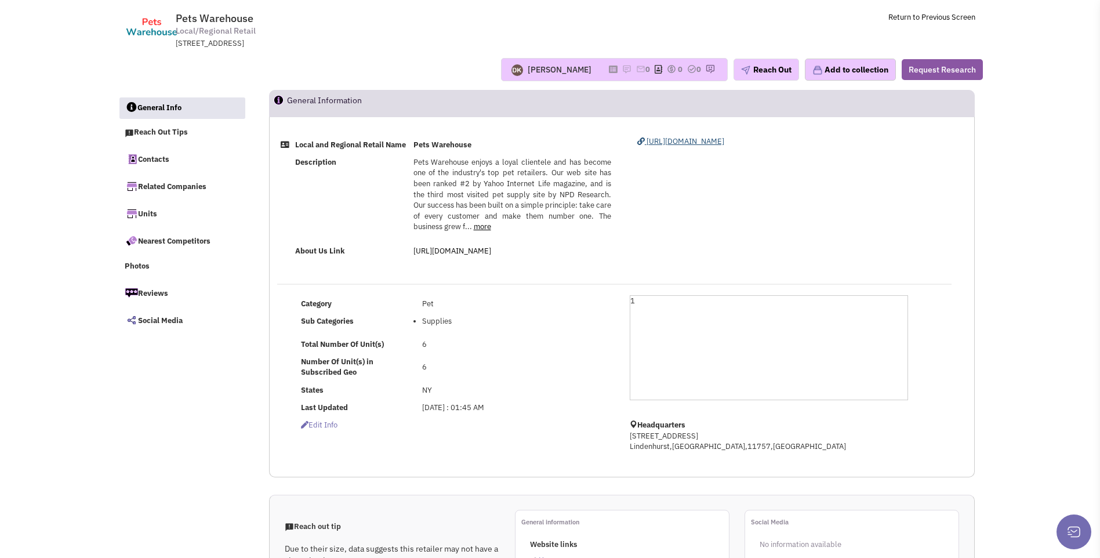
click at [710, 143] on span "[URL][DOMAIN_NAME]" at bounding box center [685, 141] width 78 height 10
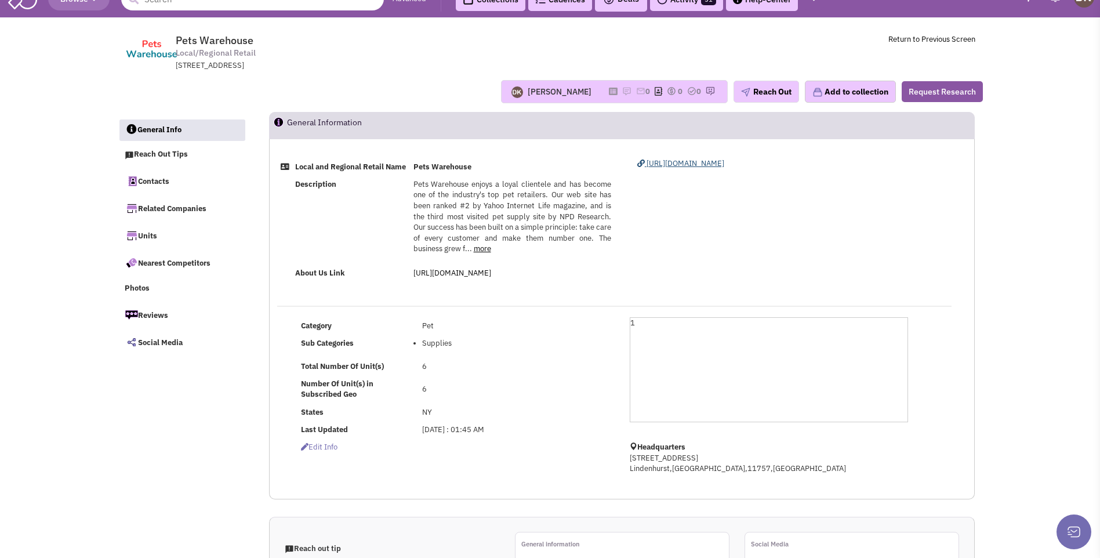
scroll to position [0, 0]
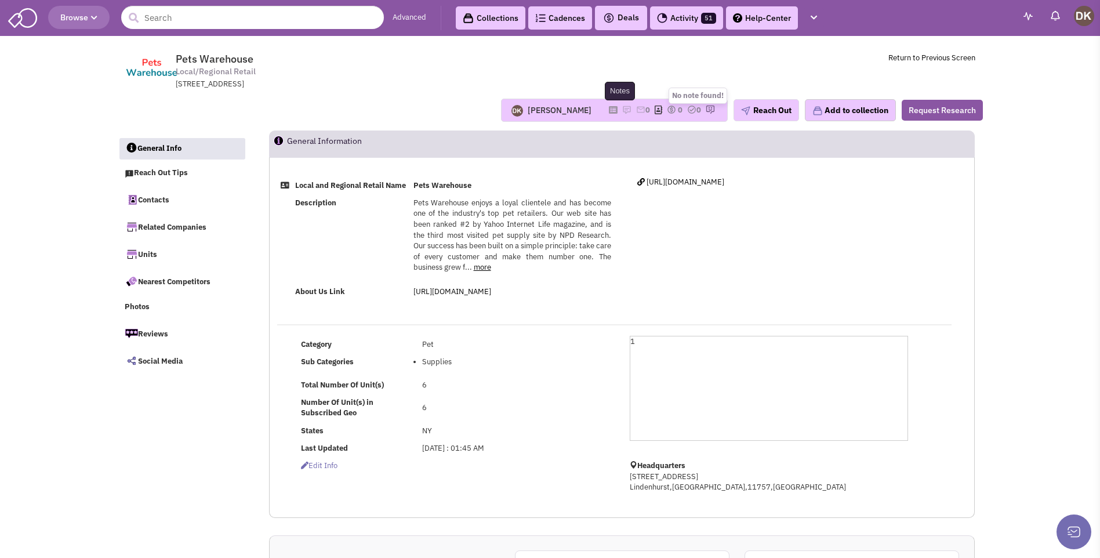
click at [622, 108] on img at bounding box center [626, 109] width 9 height 9
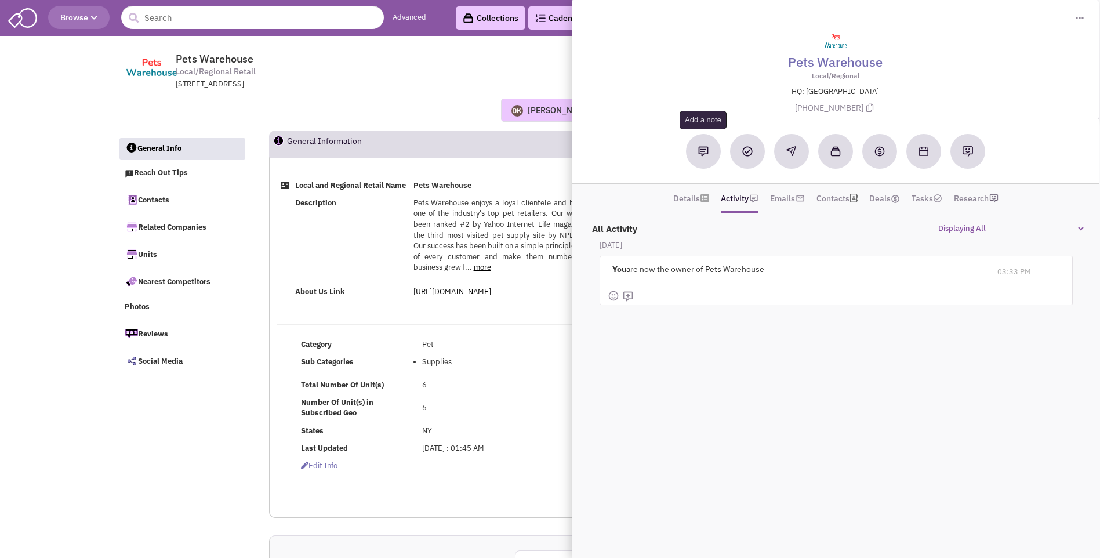
click at [697, 150] on button at bounding box center [703, 151] width 35 height 35
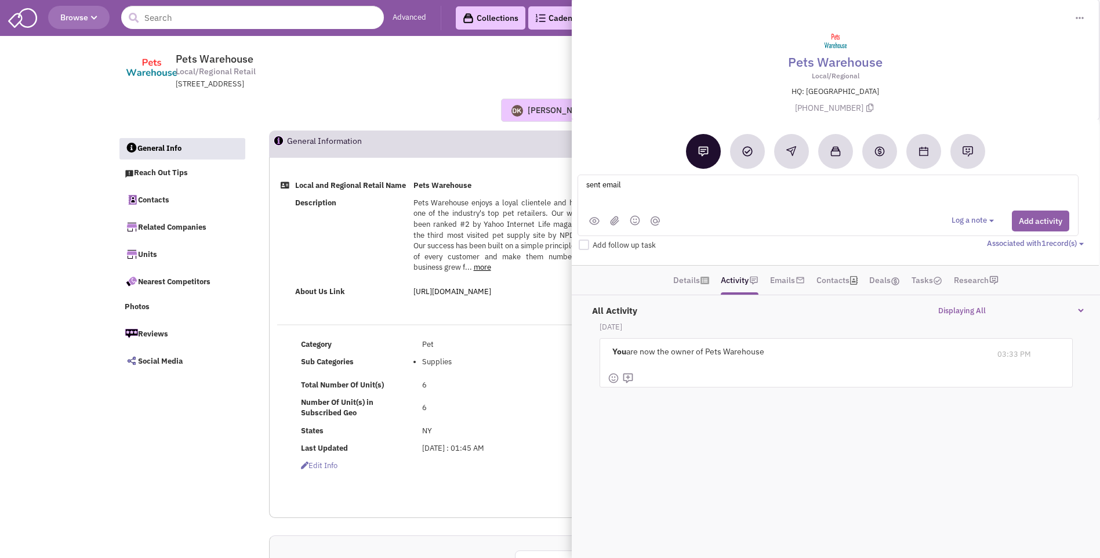
type textarea "sent email"
click at [1051, 219] on button "Add activity" at bounding box center [1039, 220] width 57 height 21
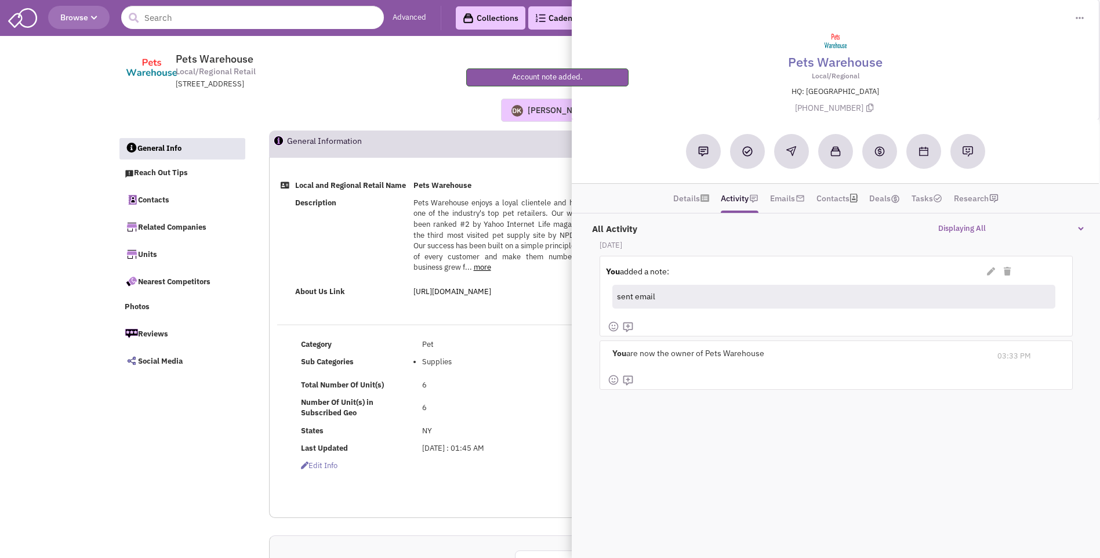
click at [464, 116] on div "Donnie Keller No note found! 0 0 0 Reach Out Add to collection" at bounding box center [550, 110] width 880 height 23
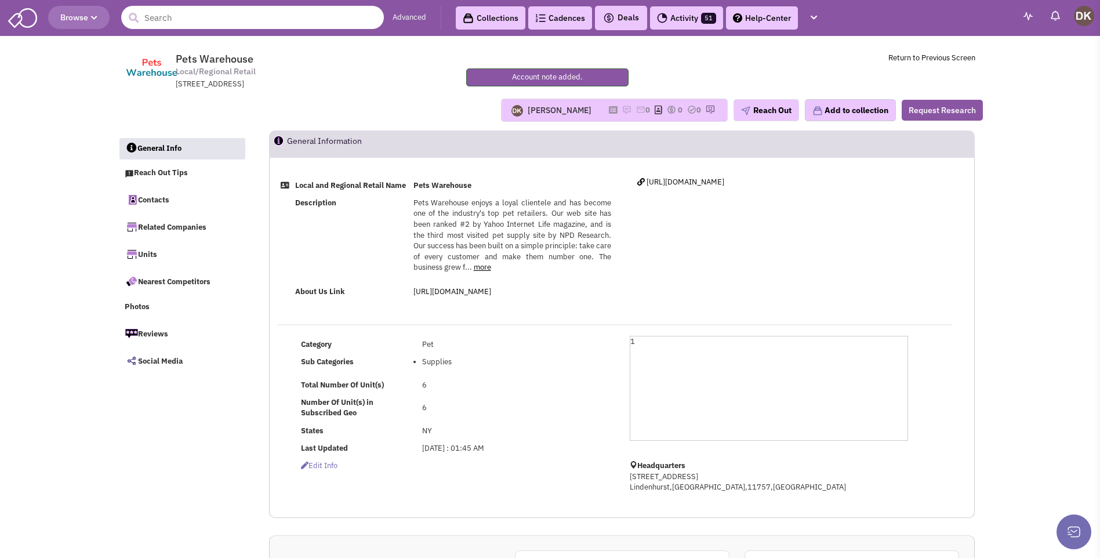
click at [216, 20] on input "text" at bounding box center [252, 17] width 263 height 23
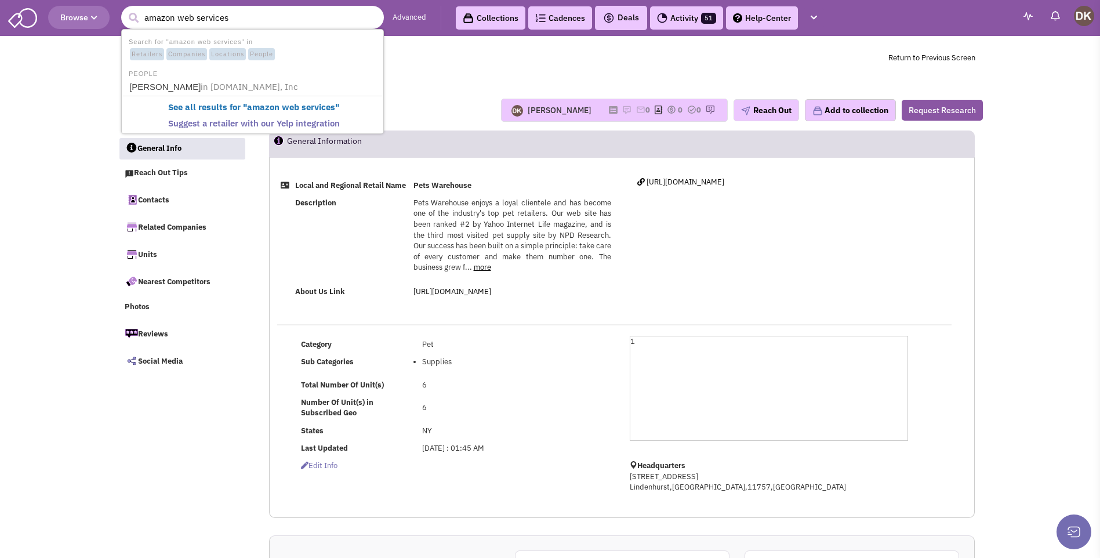
type input "amazon web services"
click at [125, 9] on button "submit" at bounding box center [133, 17] width 17 height 17
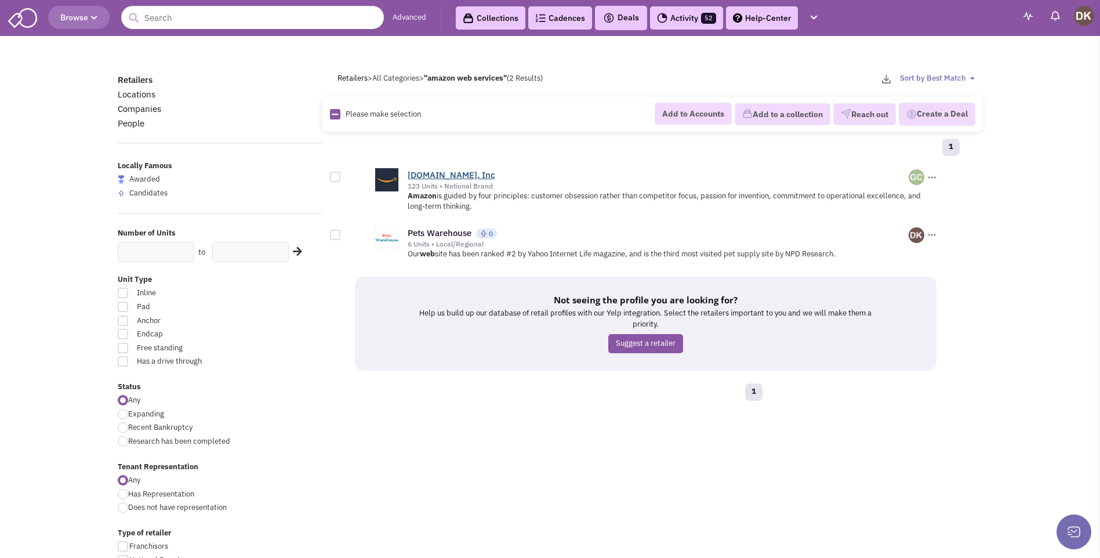
click at [433, 175] on link "[DOMAIN_NAME], Inc" at bounding box center [451, 174] width 88 height 11
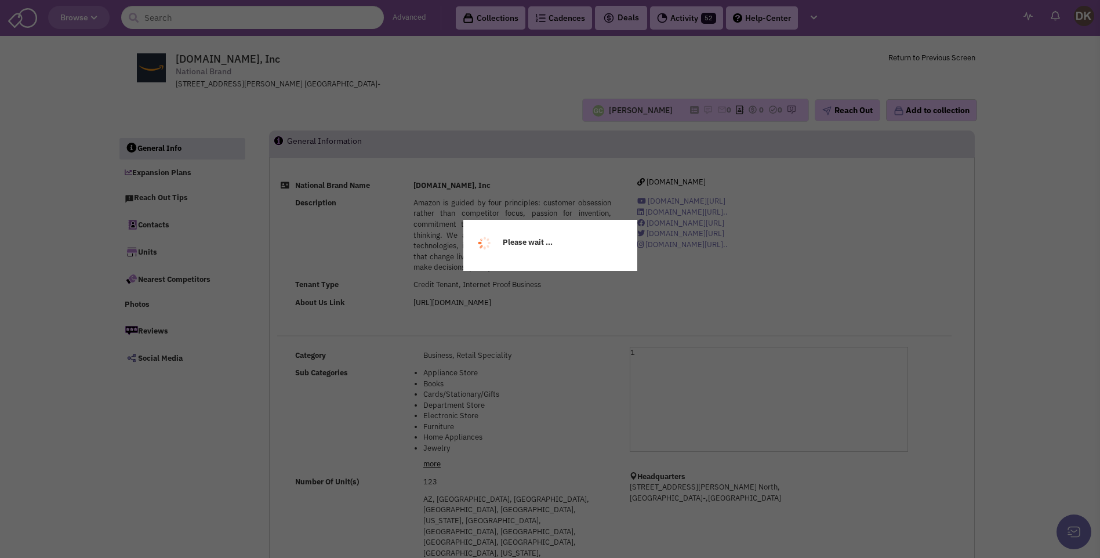
select select
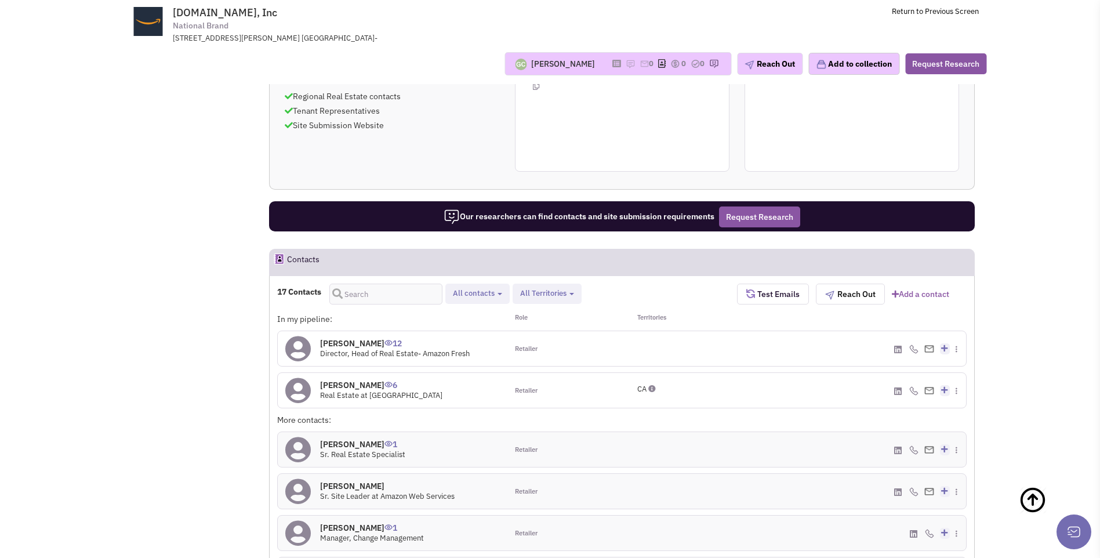
scroll to position [662, 0]
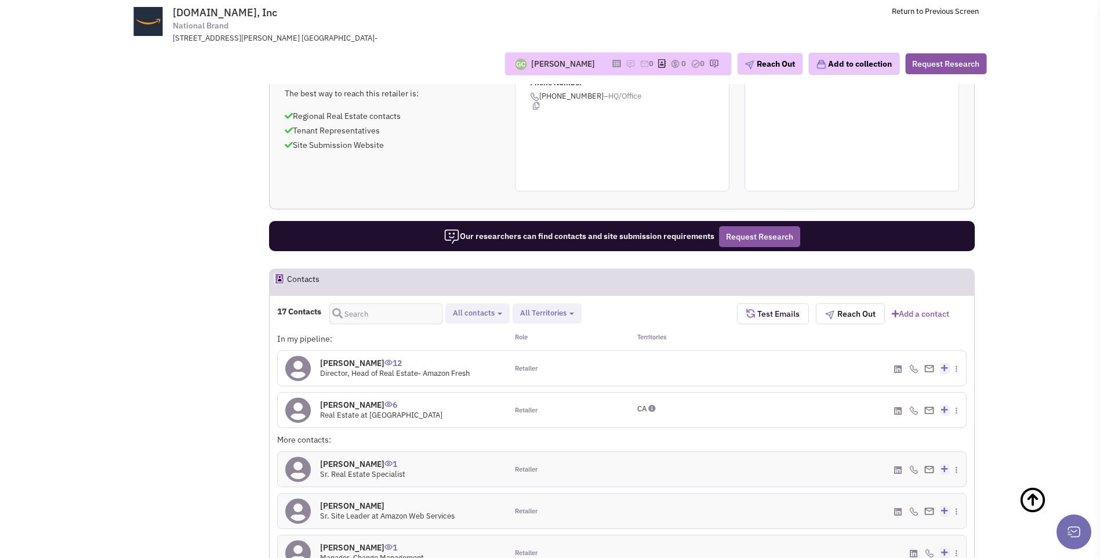
click at [301, 397] on icon at bounding box center [298, 410] width 26 height 26
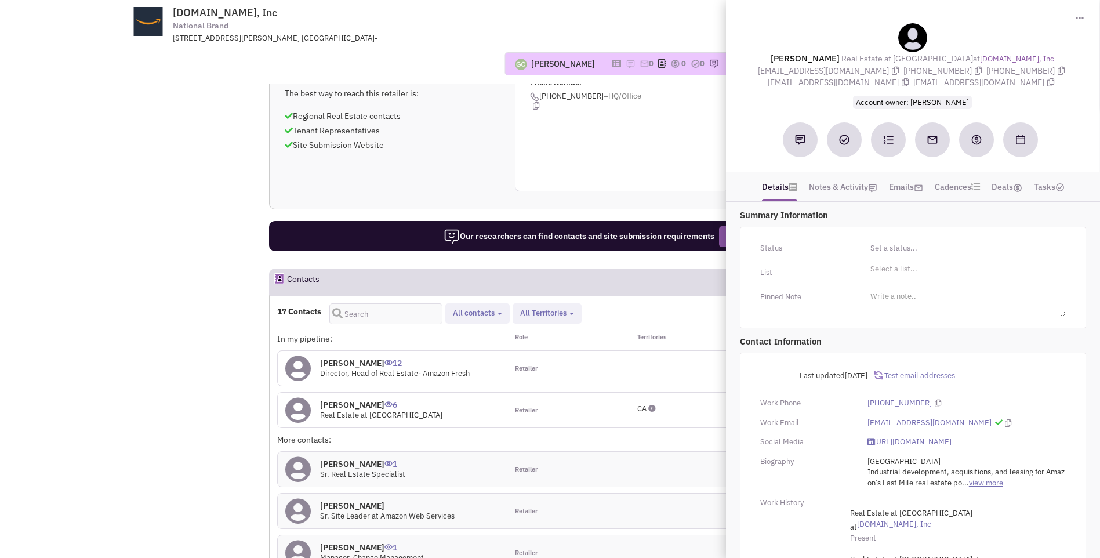
click at [992, 485] on link "view more" at bounding box center [985, 483] width 34 height 11
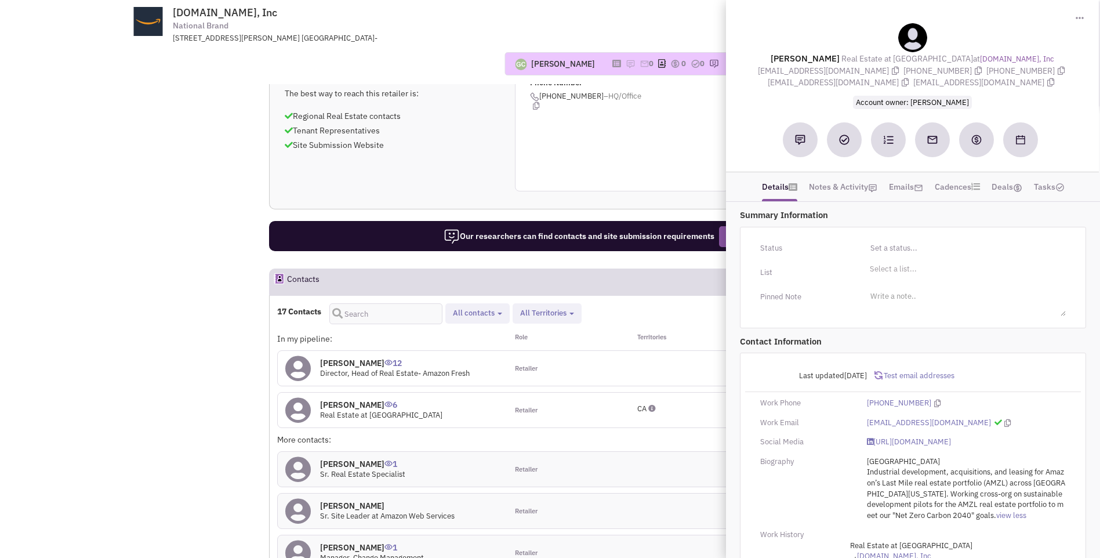
click at [439, 392] on div "[PERSON_NAME] 6 Real Estate at [GEOGRAPHIC_DATA]" at bounding box center [393, 409] width 230 height 35
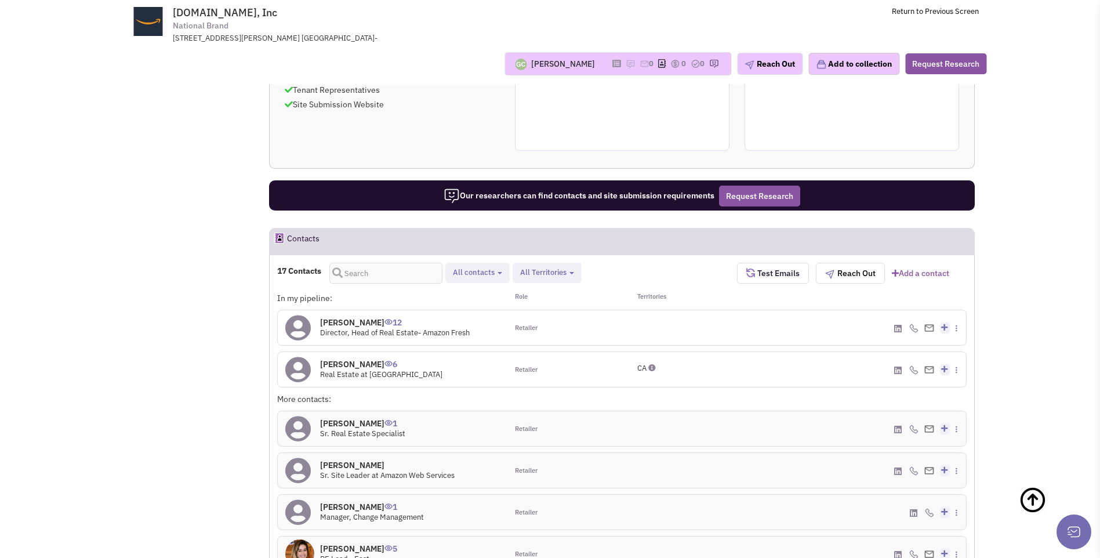
scroll to position [720, 0]
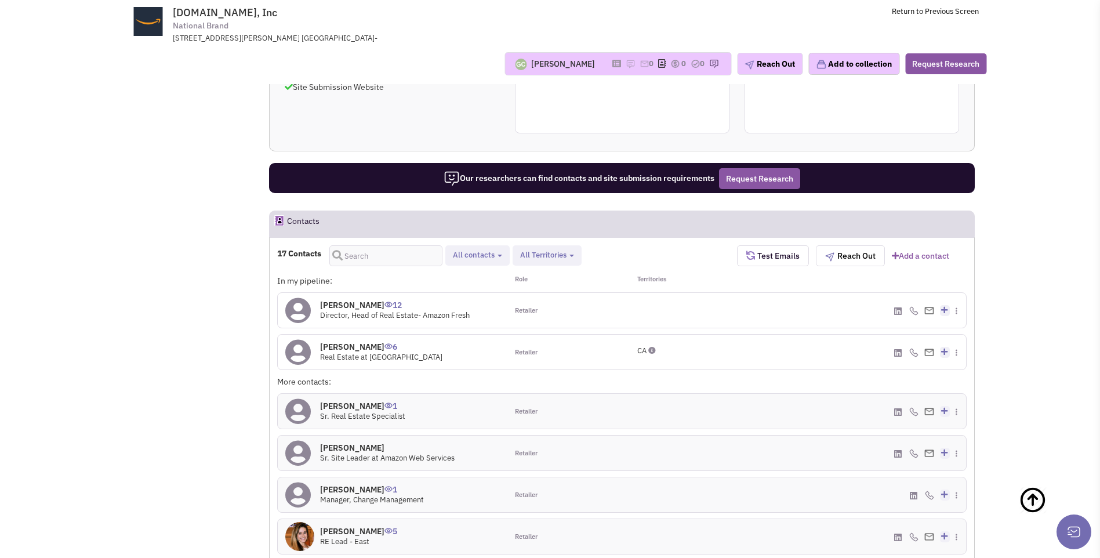
click at [297, 398] on icon at bounding box center [298, 411] width 26 height 26
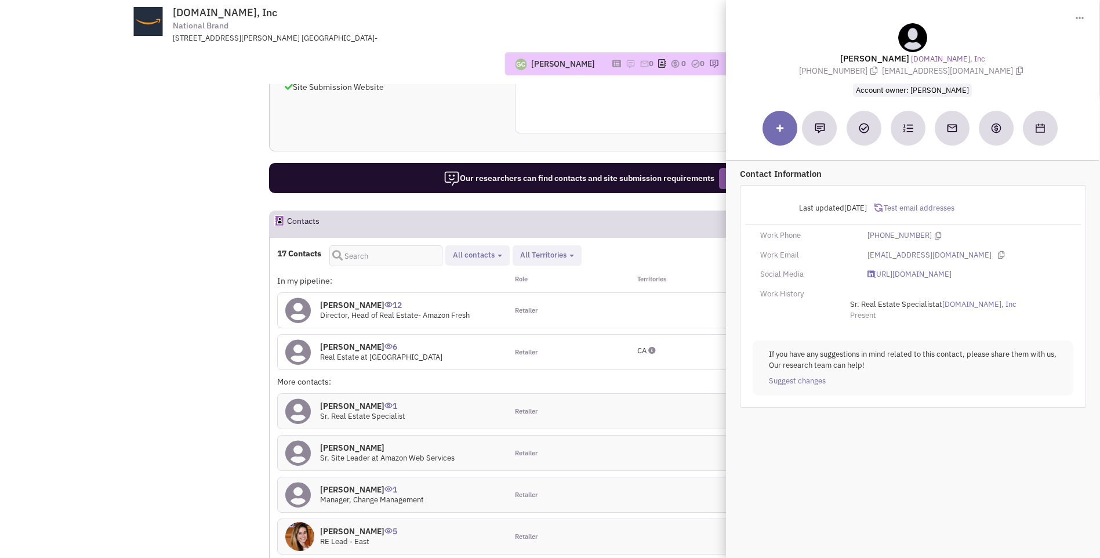
click at [304, 440] on icon at bounding box center [298, 453] width 26 height 26
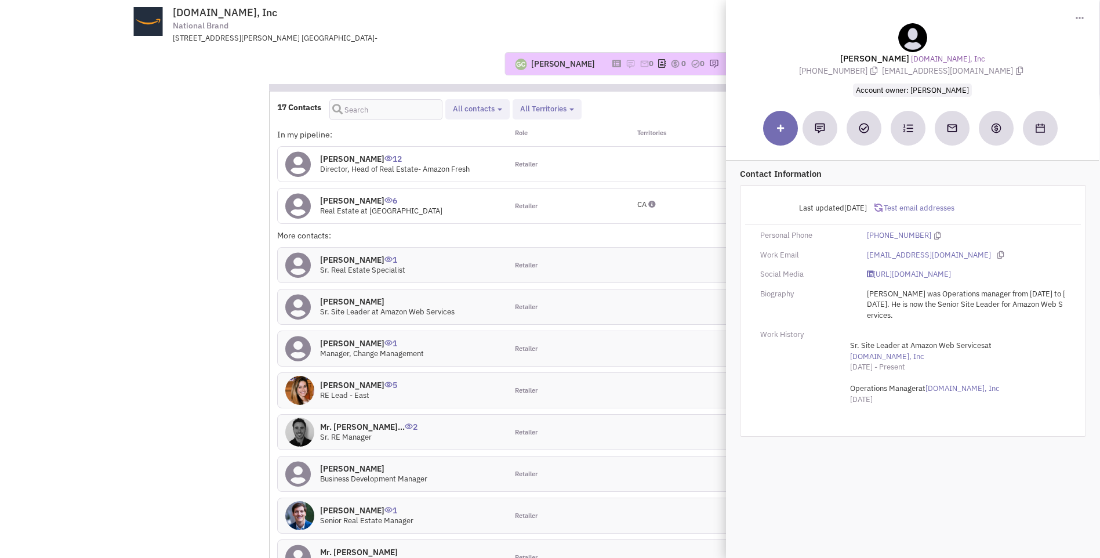
scroll to position [894, 0]
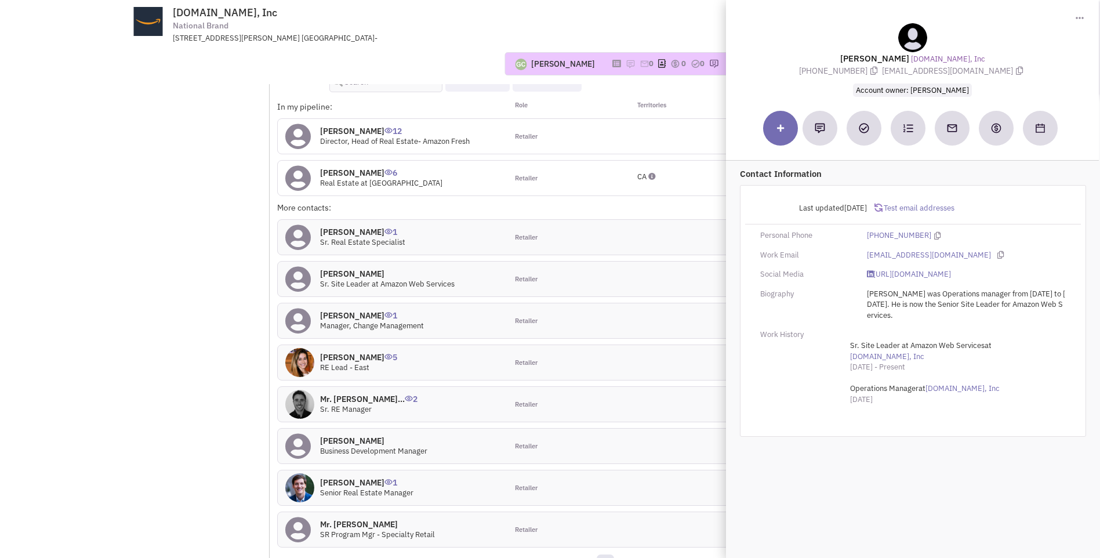
click at [310, 473] on img at bounding box center [299, 487] width 29 height 29
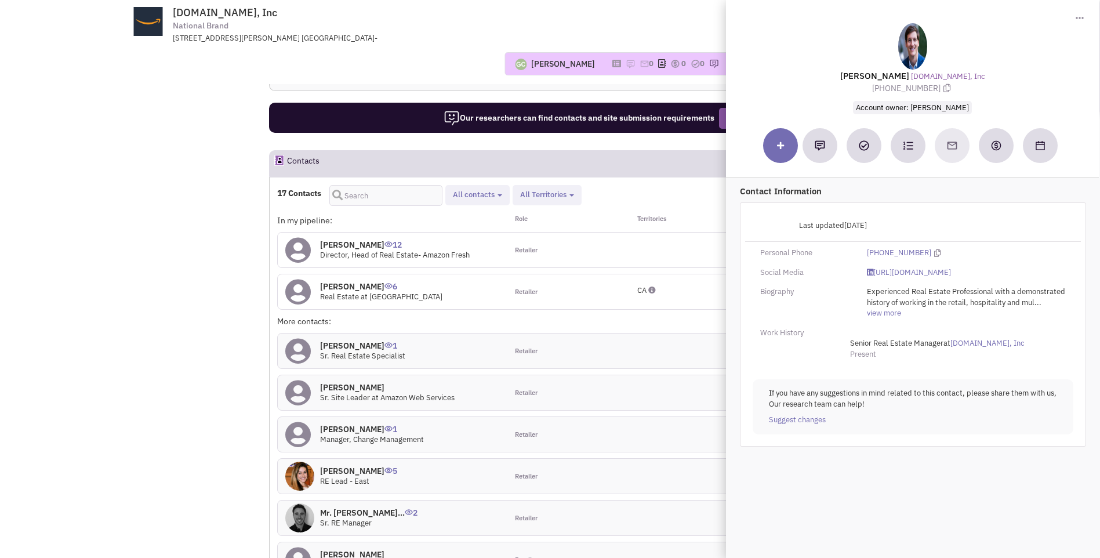
scroll to position [778, 0]
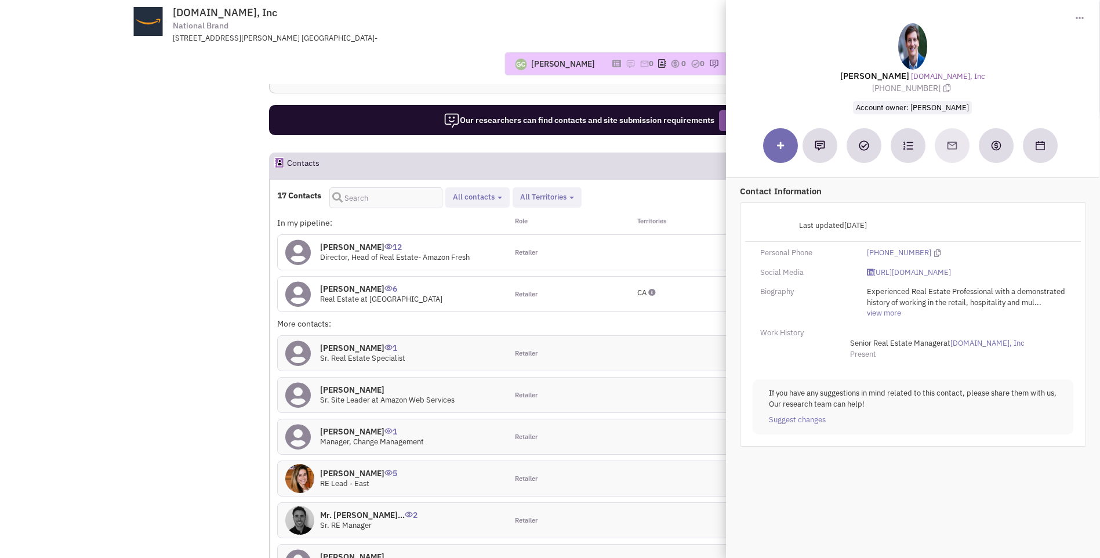
click at [310, 464] on img at bounding box center [299, 478] width 29 height 29
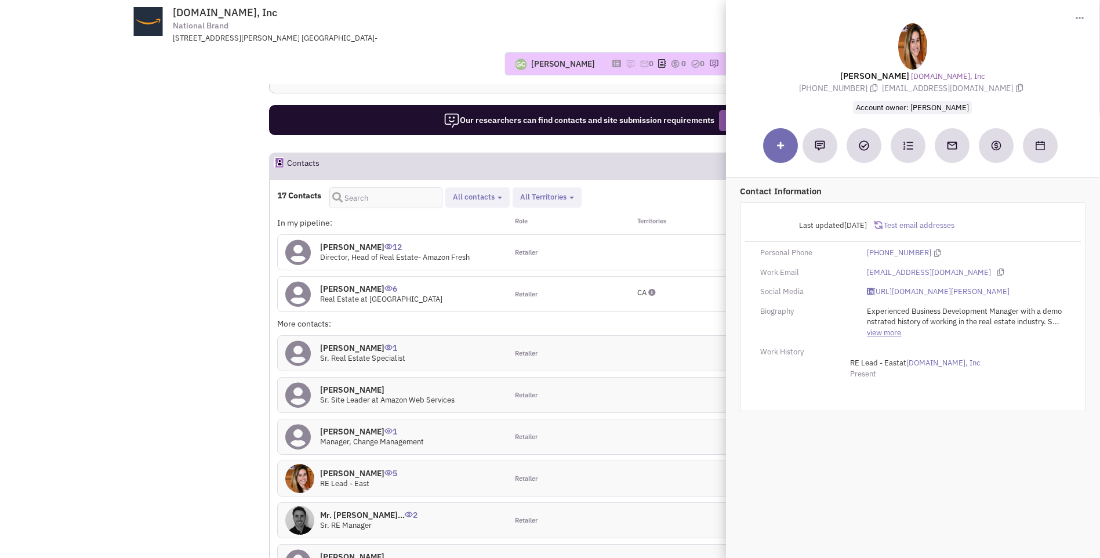
click at [895, 338] on link "view more" at bounding box center [884, 332] width 34 height 11
click at [300, 382] on icon at bounding box center [298, 395] width 26 height 26
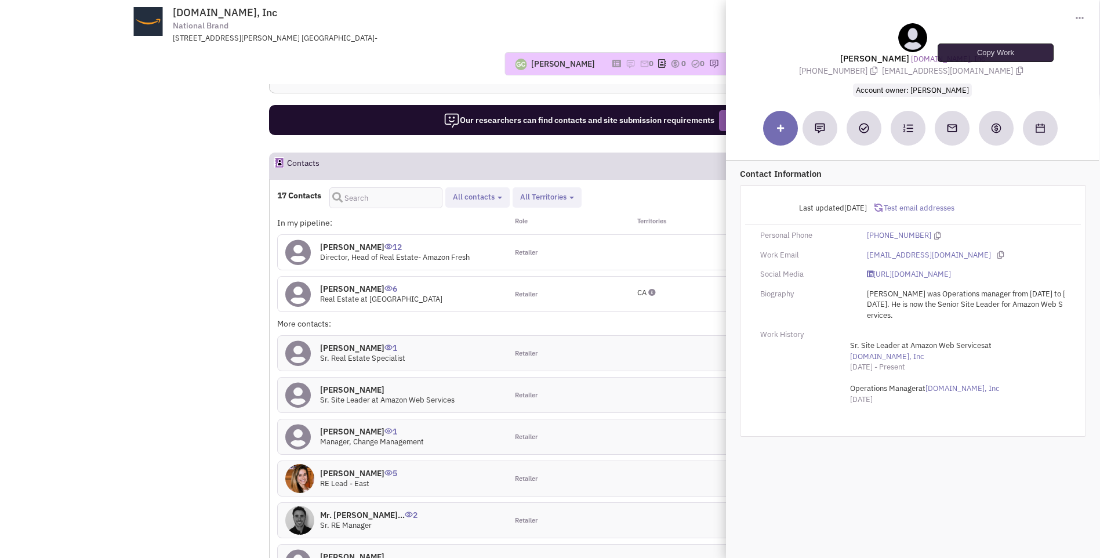
drag, startPoint x: 853, startPoint y: 56, endPoint x: 997, endPoint y: 71, distance: 145.0
click at [997, 71] on div "Megan Tromm Amazon.com, Inc (513) 222-3111 mttromm@amazon.com Account owner: Gu…" at bounding box center [911, 59] width 361 height 73
copy div "Megan Tromm Amazon.com, Inc (513) 222-3111 mttromm@amazon.com"
click at [557, 65] on div "[PERSON_NAME]" at bounding box center [563, 64] width 64 height 12
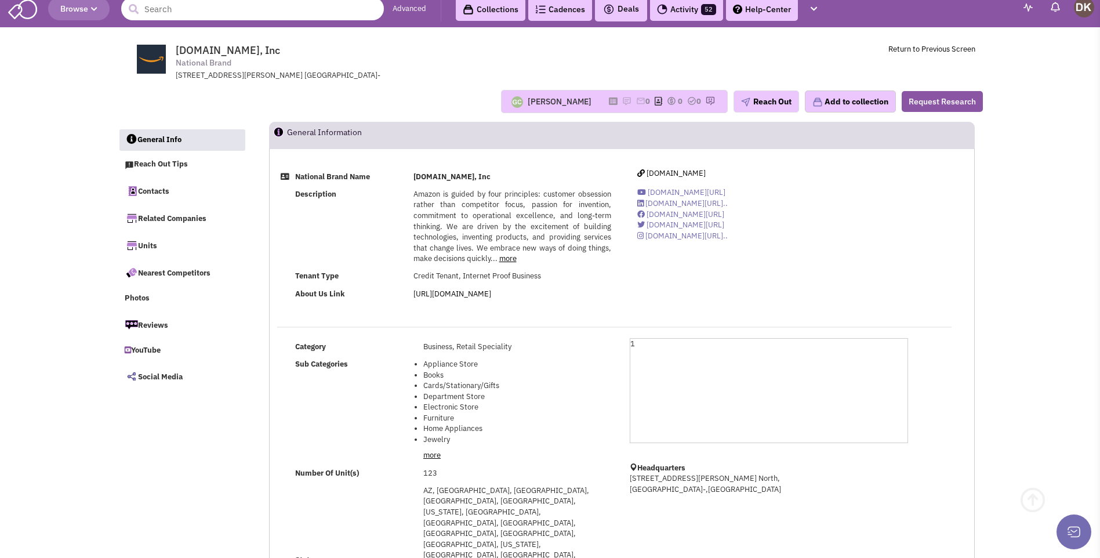
scroll to position [0, 0]
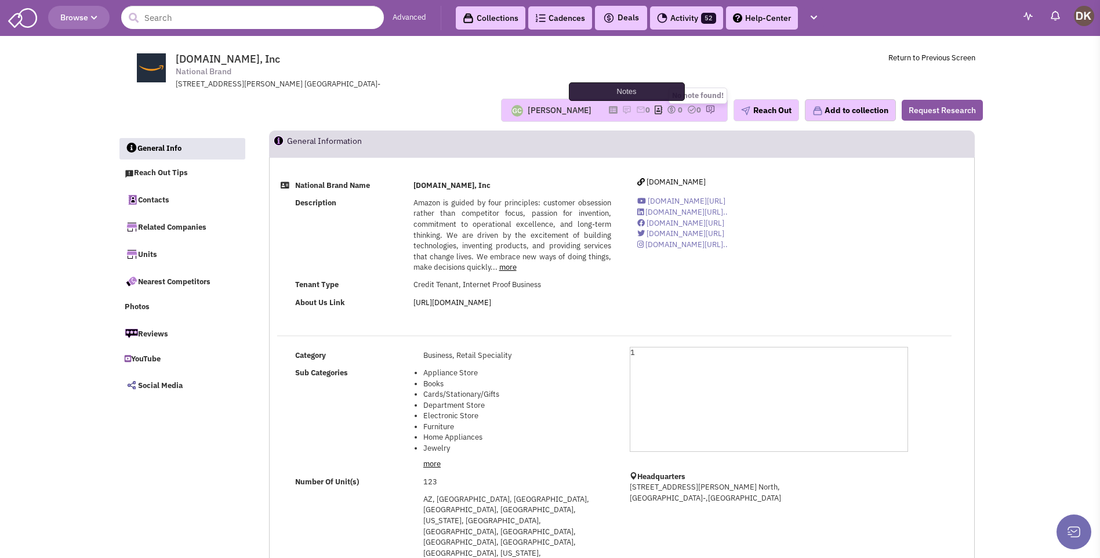
click at [622, 109] on img at bounding box center [626, 109] width 9 height 9
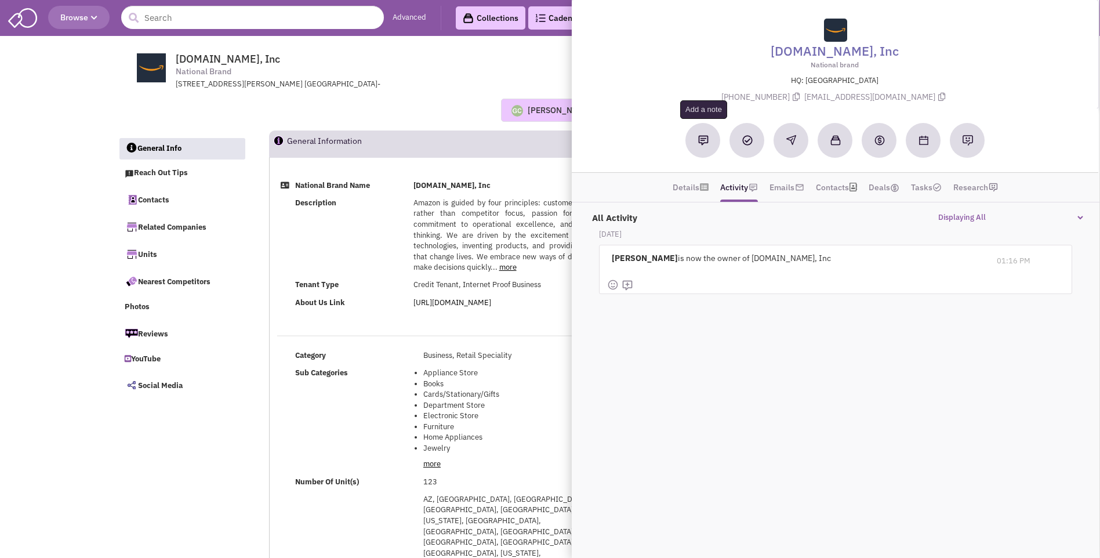
click at [704, 147] on button at bounding box center [703, 140] width 35 height 35
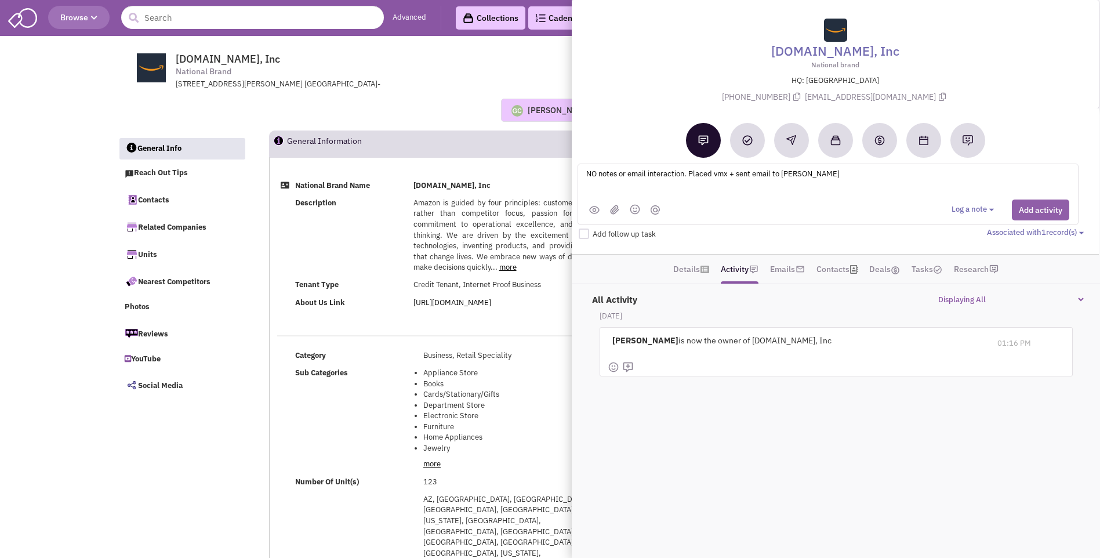
type textarea "NO notes or email interaction. Placed vmx + sent email to Megan T"
click at [1040, 215] on button "Add activity" at bounding box center [1039, 209] width 57 height 21
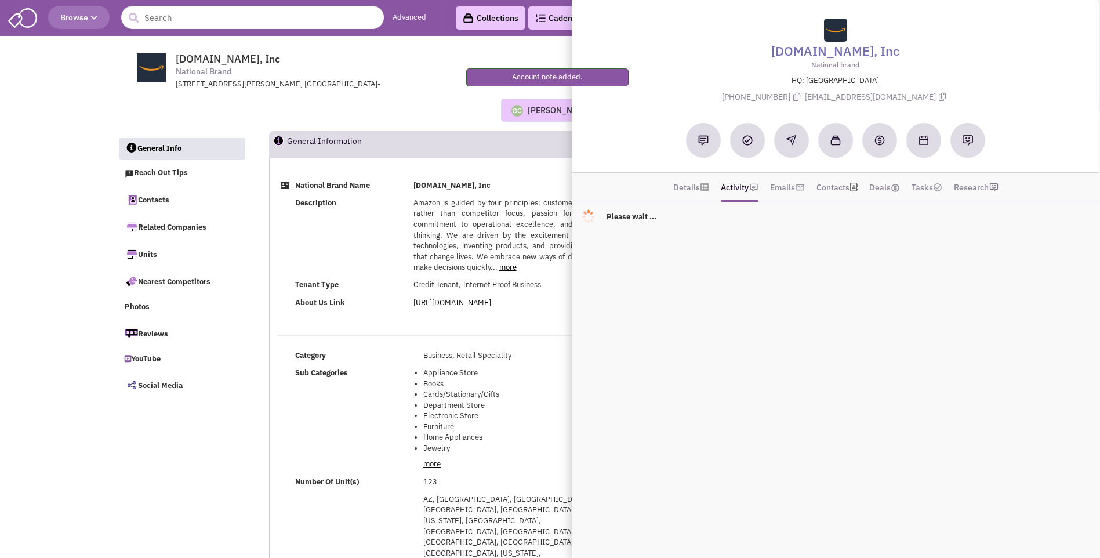
click at [418, 96] on div "Guillaume Chetail No note found! 0 0 0 Reach Out Add to collection" at bounding box center [550, 110] width 880 height 41
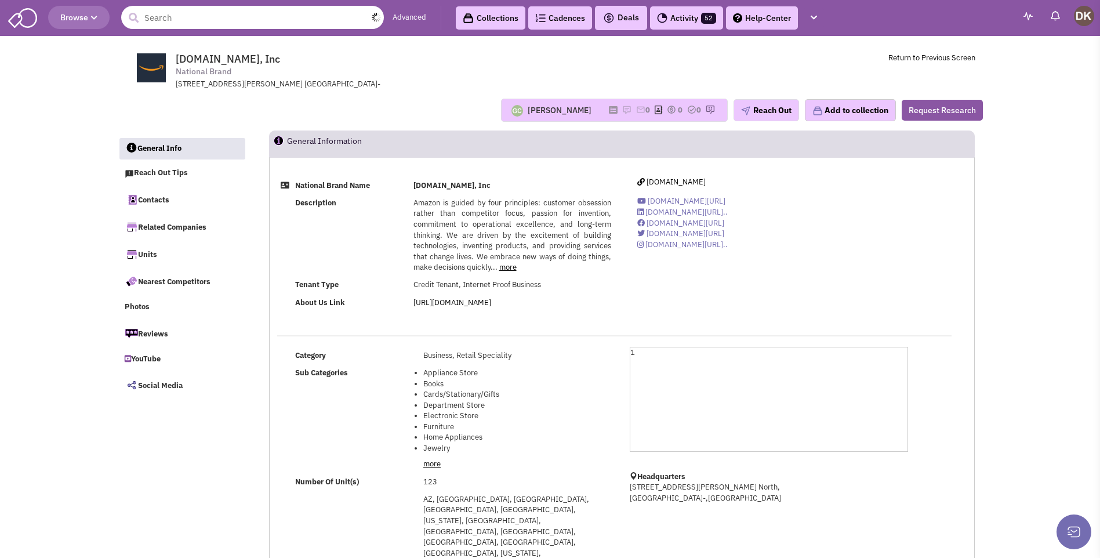
click at [304, 17] on input "text" at bounding box center [252, 17] width 263 height 23
click at [279, 20] on input "text" at bounding box center [252, 17] width 263 height 23
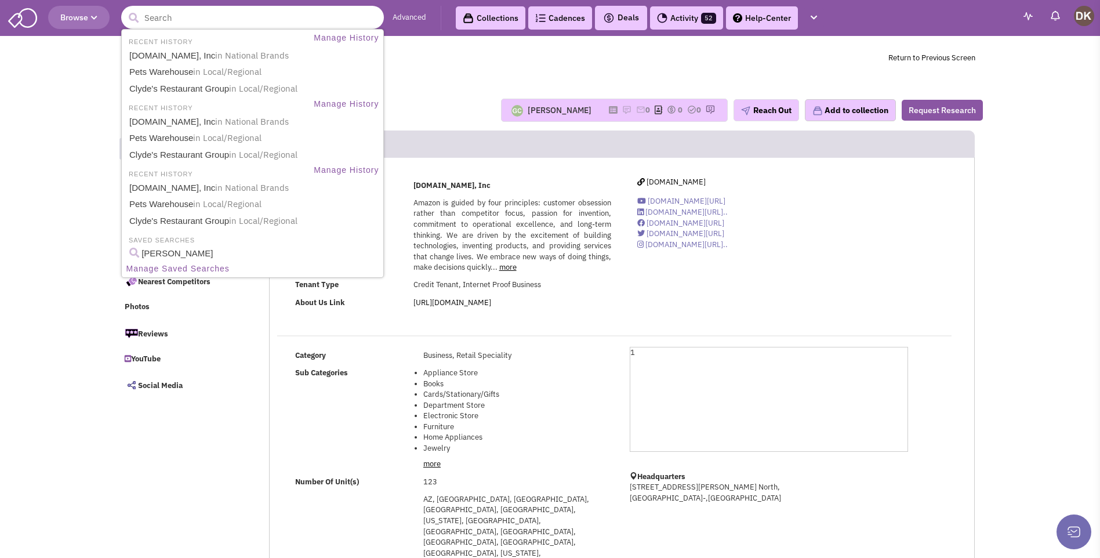
paste input "Digital Realty Trust"
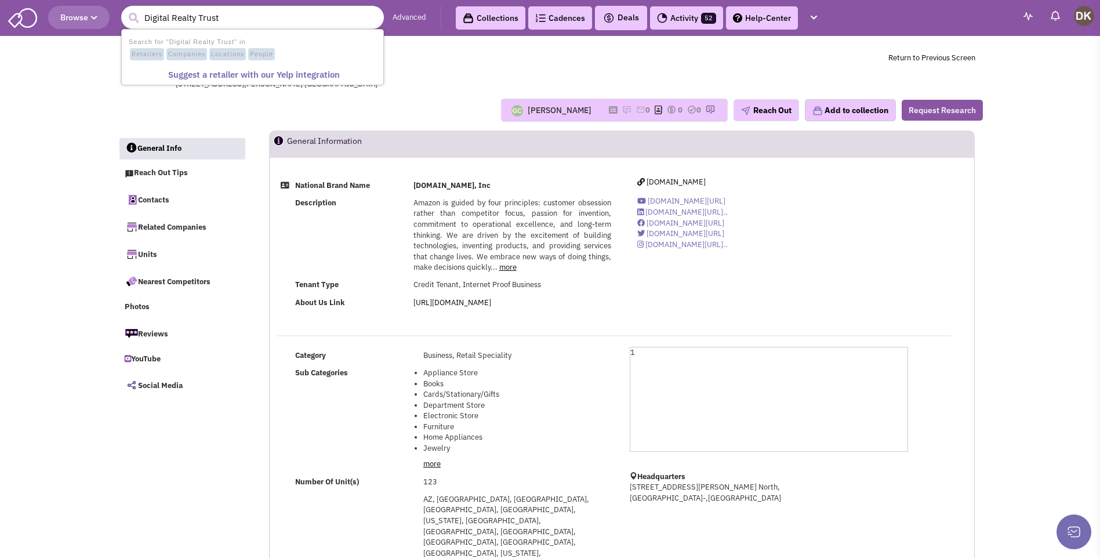
type input "Digital Realty Trust"
click at [125, 9] on button "submit" at bounding box center [133, 17] width 17 height 17
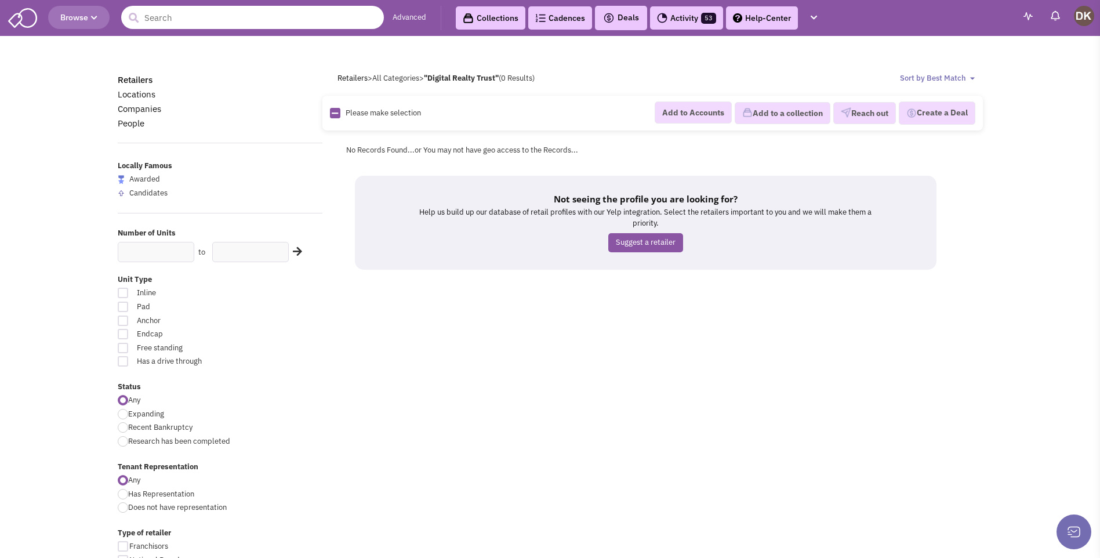
click at [184, 23] on input "text" at bounding box center [252, 17] width 263 height 23
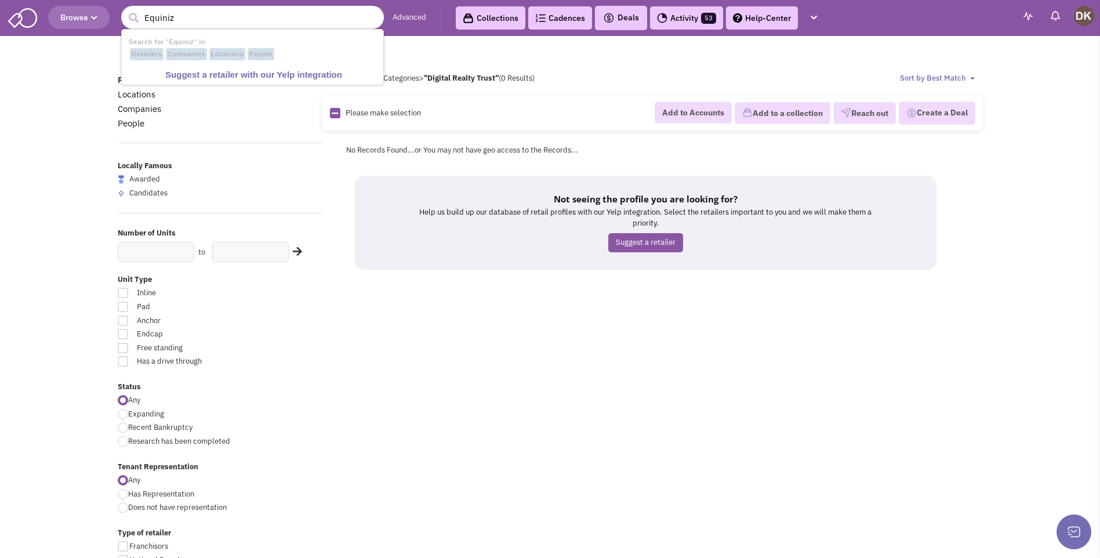
type input "Equiniz"
click at [125, 9] on button "submit" at bounding box center [133, 17] width 17 height 17
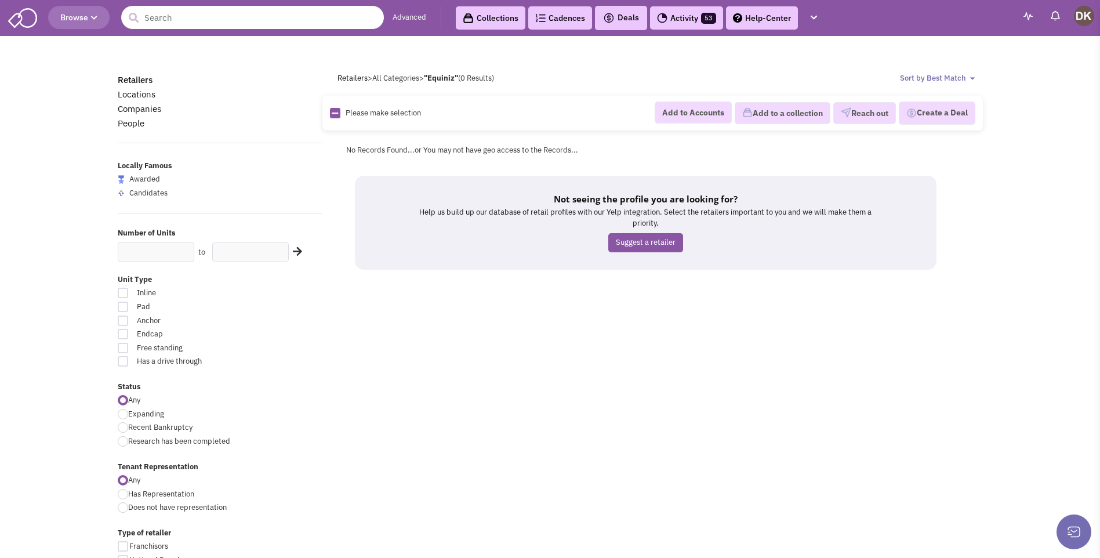
click at [265, 24] on input "text" at bounding box center [252, 17] width 263 height 23
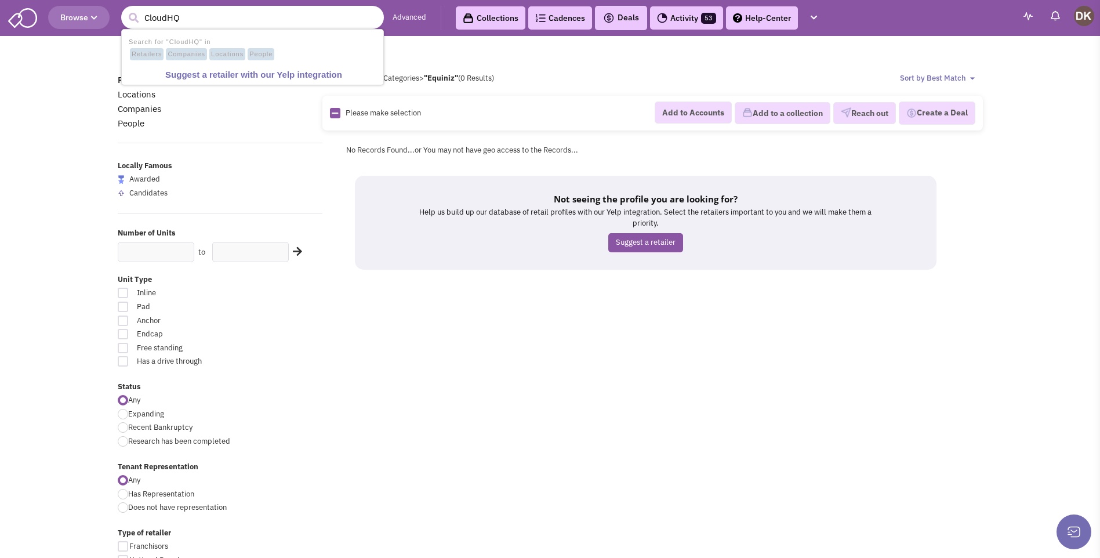
type input "CloudHQ"
click at [125, 9] on button "submit" at bounding box center [133, 17] width 17 height 17
